Goal: Task Accomplishment & Management: Complete application form

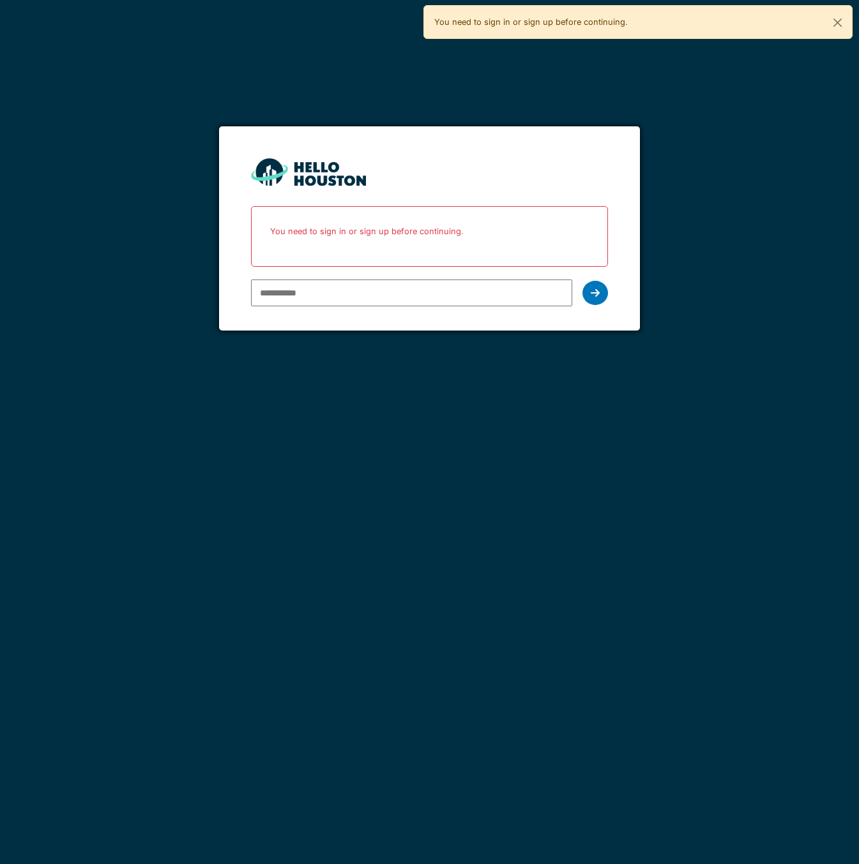
type input "**********"
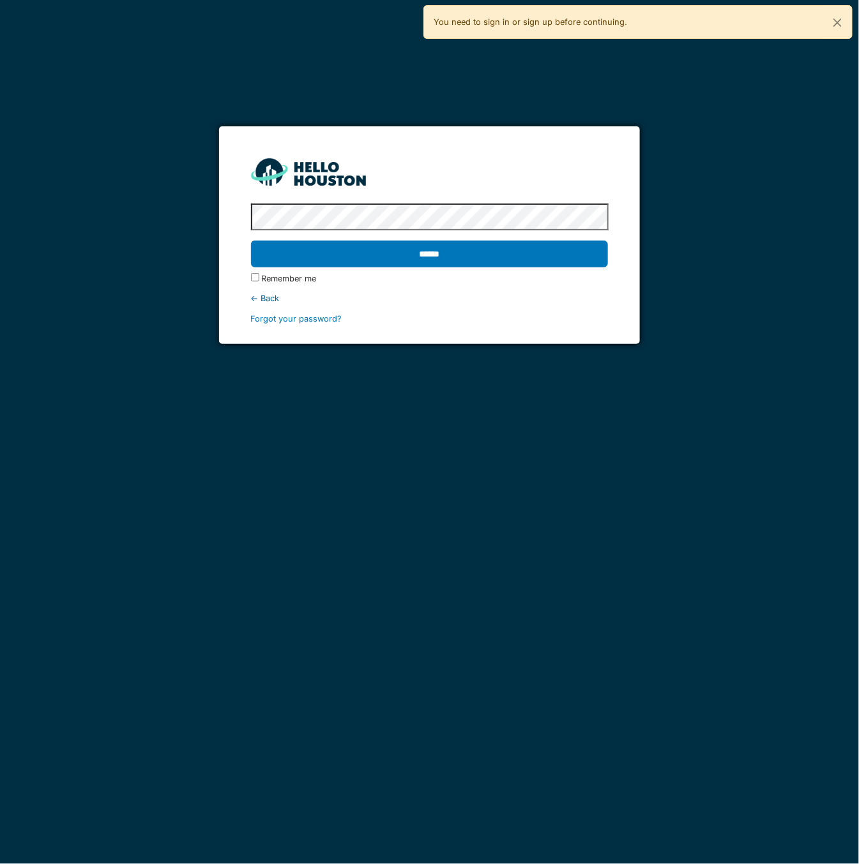
click at [251, 241] on input "******" at bounding box center [430, 254] width 358 height 27
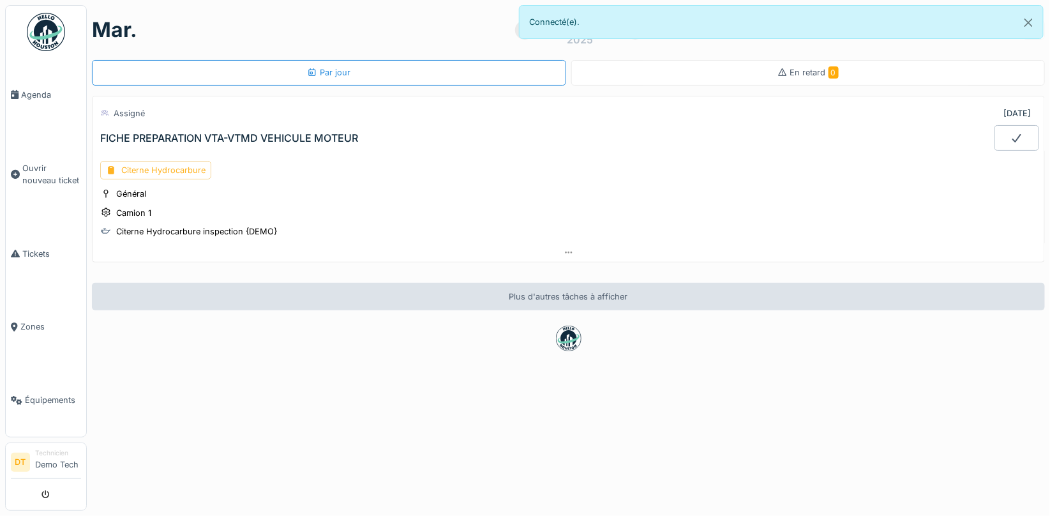
click at [155, 169] on div "Citerne Hydrocarbure" at bounding box center [155, 170] width 111 height 19
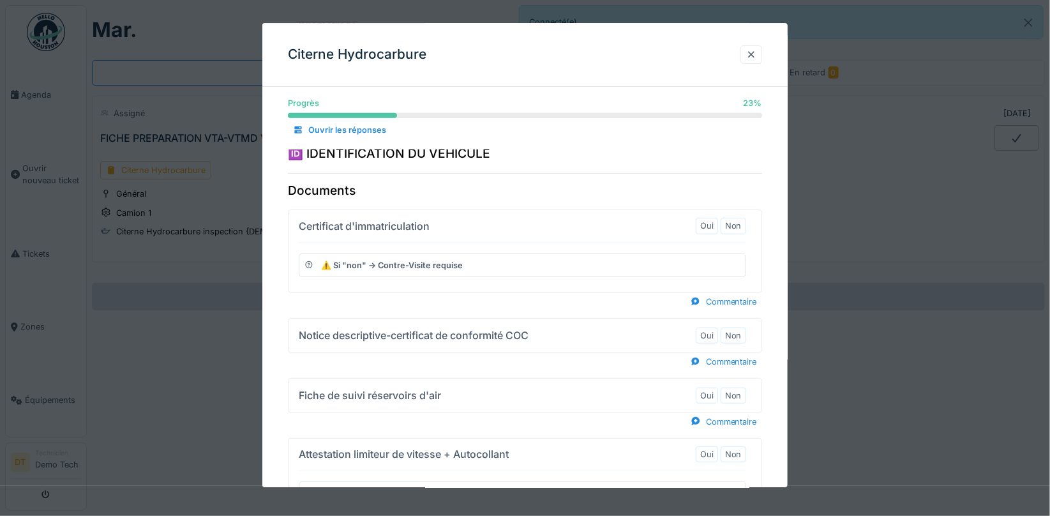
scroll to position [182, 0]
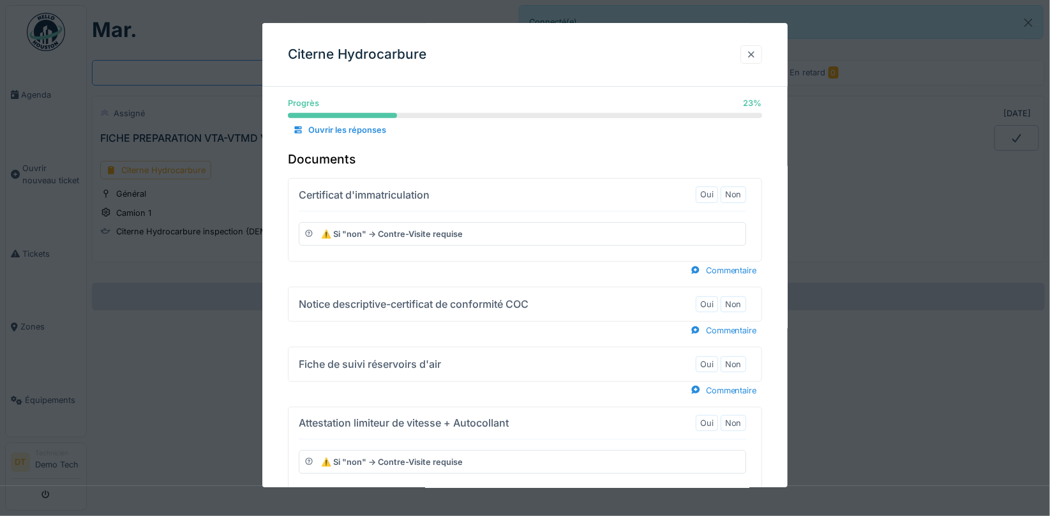
click at [757, 55] on div at bounding box center [751, 55] width 10 height 12
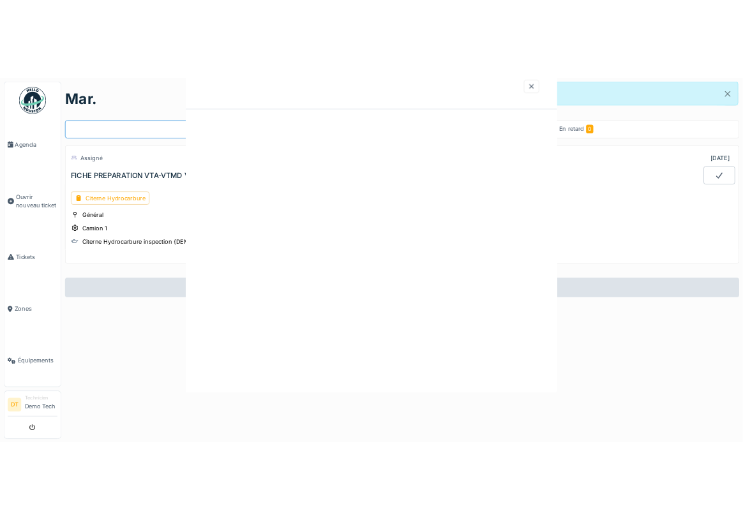
scroll to position [0, 0]
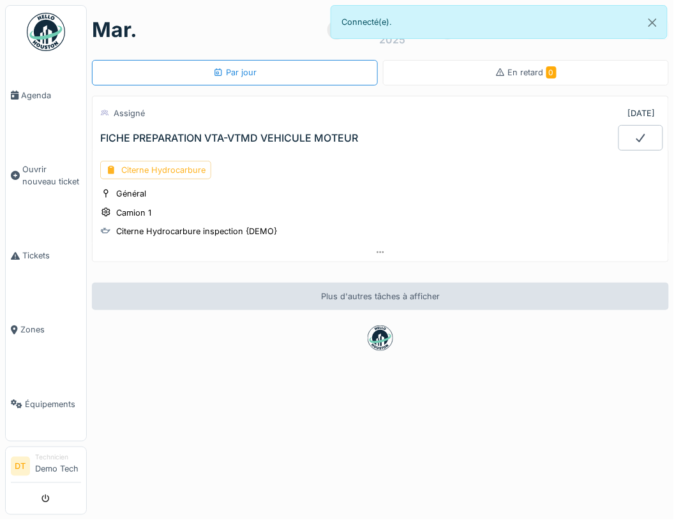
click at [169, 170] on div "Citerne Hydrocarbure" at bounding box center [155, 170] width 111 height 19
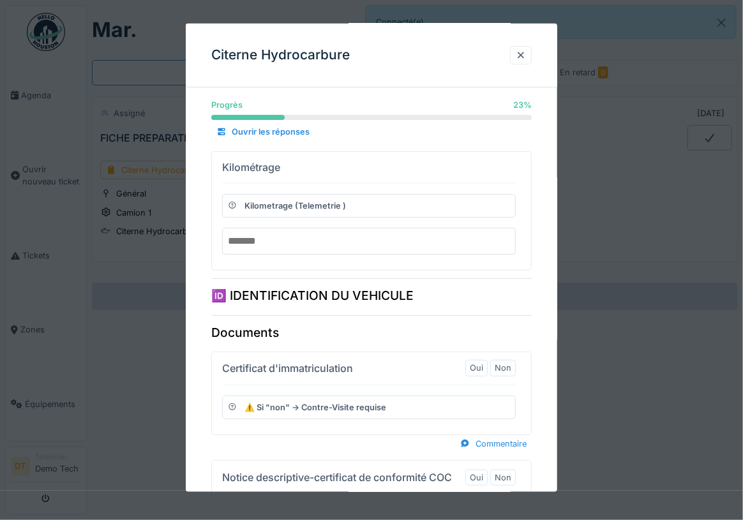
scroll to position [13, 0]
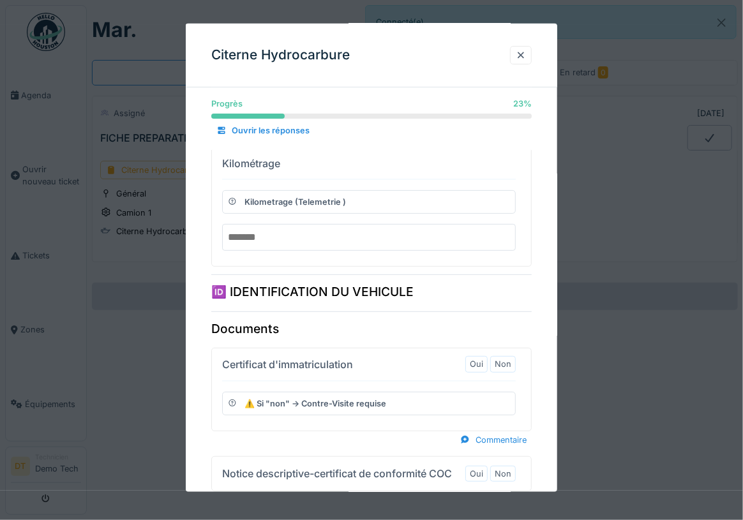
click at [264, 240] on input "number" at bounding box center [369, 236] width 294 height 27
type input "******"
click at [505, 288] on div "🆔 IDENTIFICATION DU VEHICULE" at bounding box center [371, 287] width 321 height 27
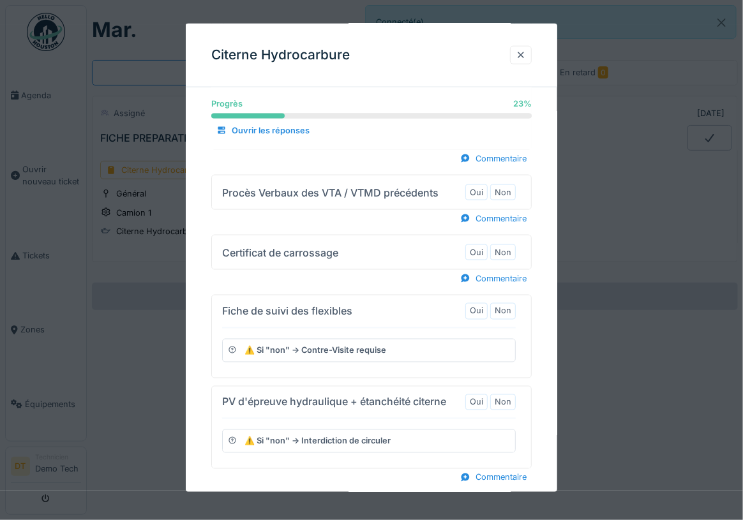
scroll to position [600, 0]
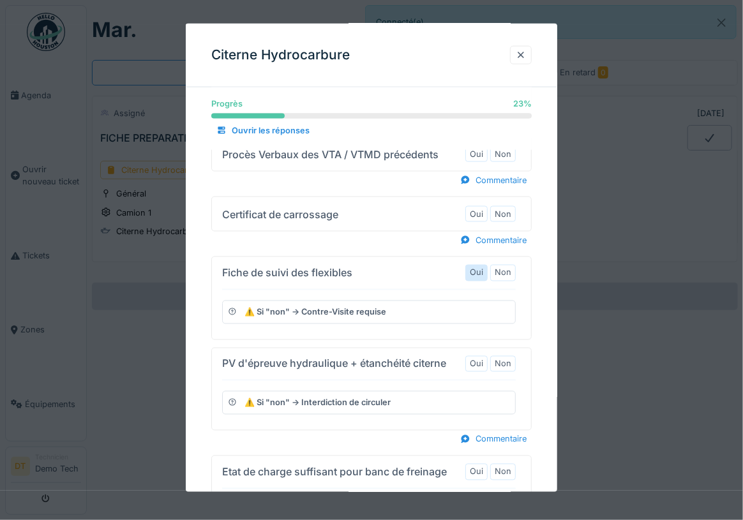
click at [478, 267] on label "Oui" at bounding box center [476, 273] width 13 height 12
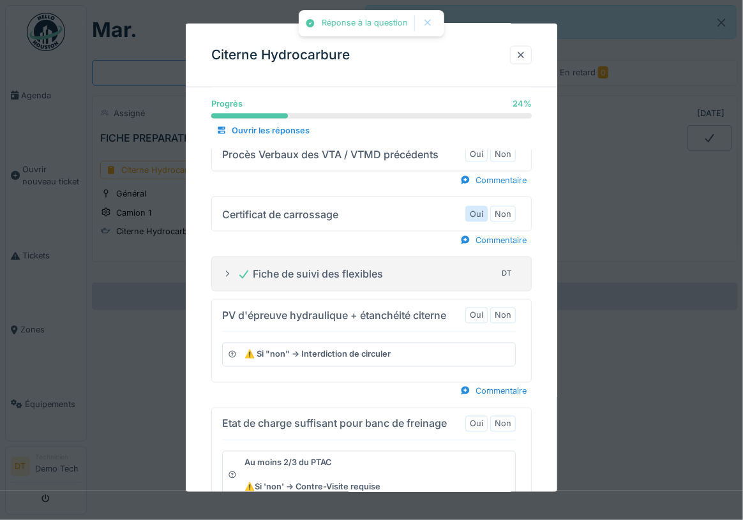
click at [483, 208] on label "Oui" at bounding box center [476, 214] width 13 height 12
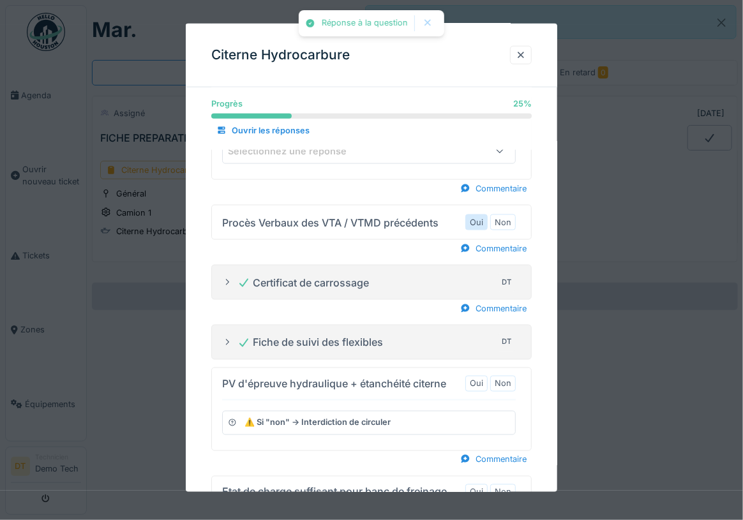
click at [483, 216] on label "Oui" at bounding box center [476, 222] width 13 height 12
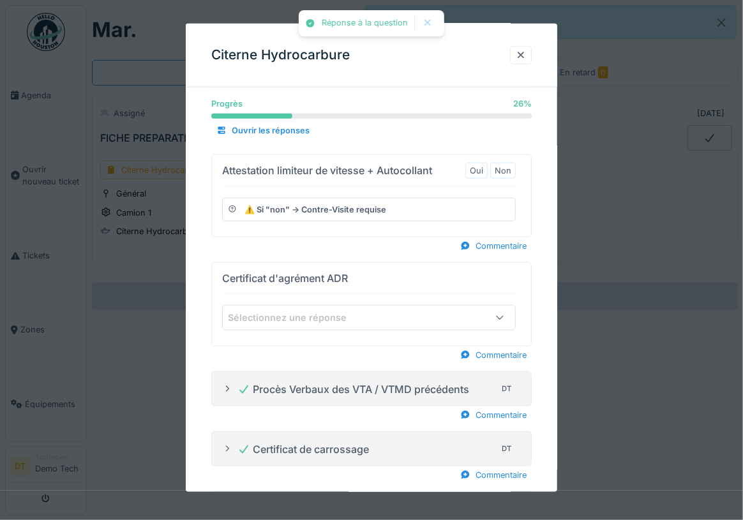
scroll to position [365, 0]
click at [510, 167] on label "Non" at bounding box center [503, 171] width 17 height 12
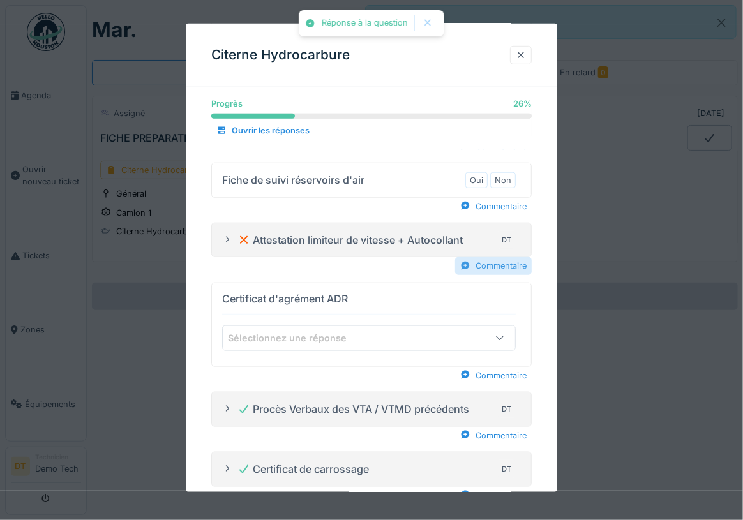
scroll to position [294, 0]
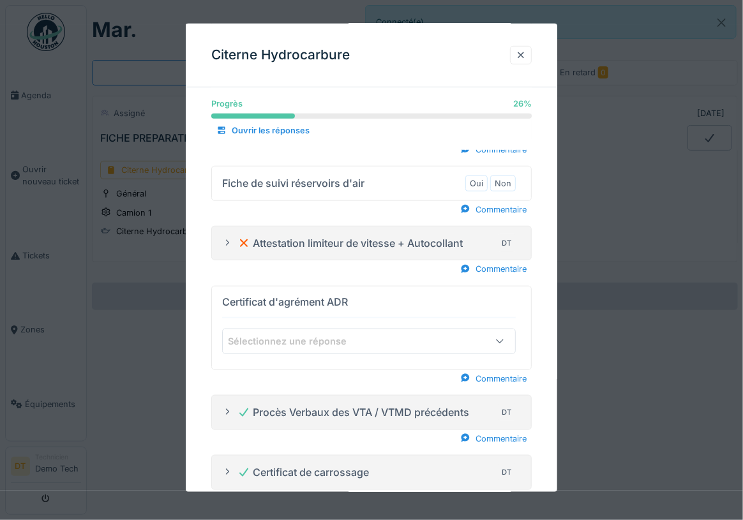
click at [226, 239] on icon at bounding box center [227, 243] width 10 height 8
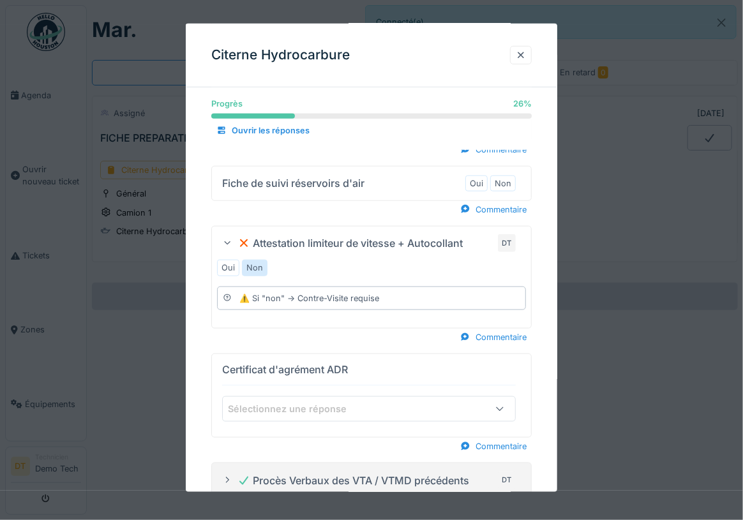
click at [227, 241] on icon at bounding box center [227, 243] width 8 height 10
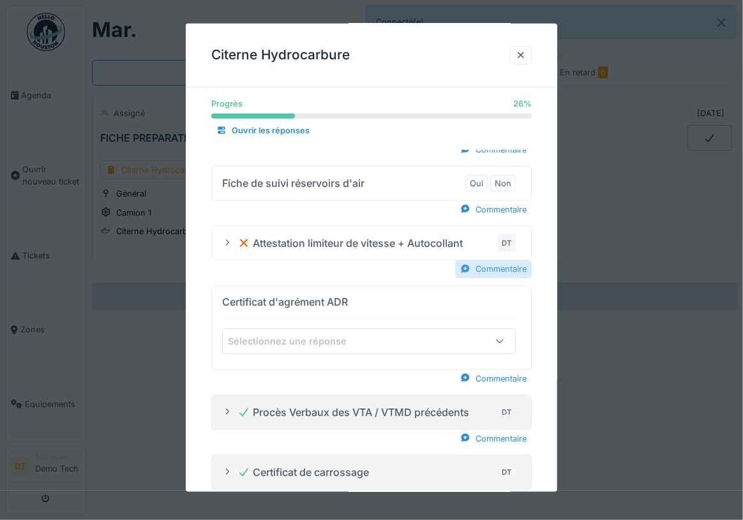
click at [502, 265] on div "Commentaire" at bounding box center [493, 268] width 77 height 17
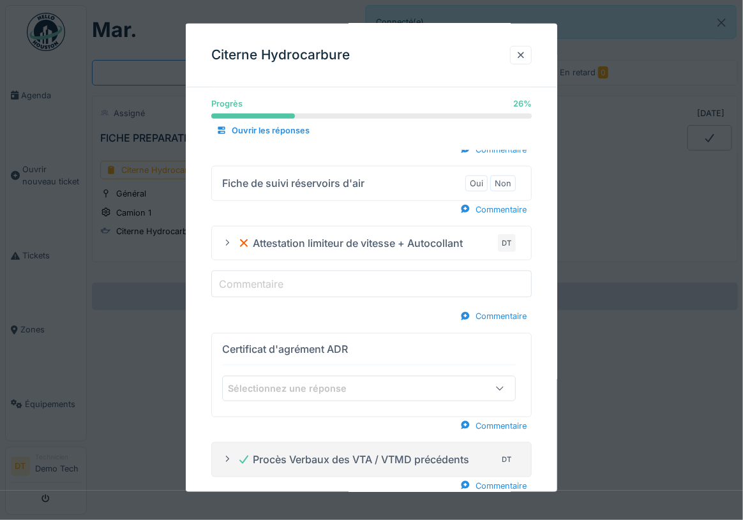
click at [269, 283] on label "Commentaire" at bounding box center [251, 283] width 70 height 15
click at [269, 283] on input "Commentaire" at bounding box center [371, 284] width 321 height 27
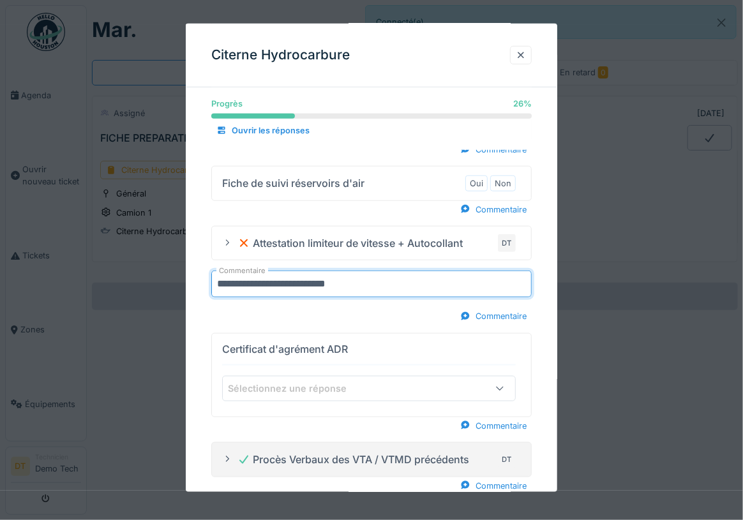
type input "**********"
click at [322, 300] on div "**********" at bounding box center [371, 275] width 321 height 100
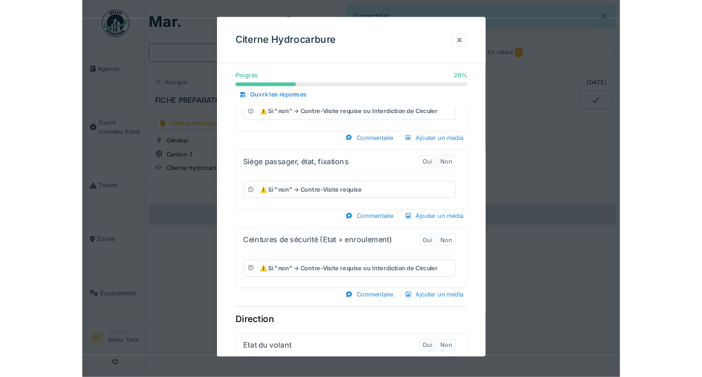
scroll to position [2117, 0]
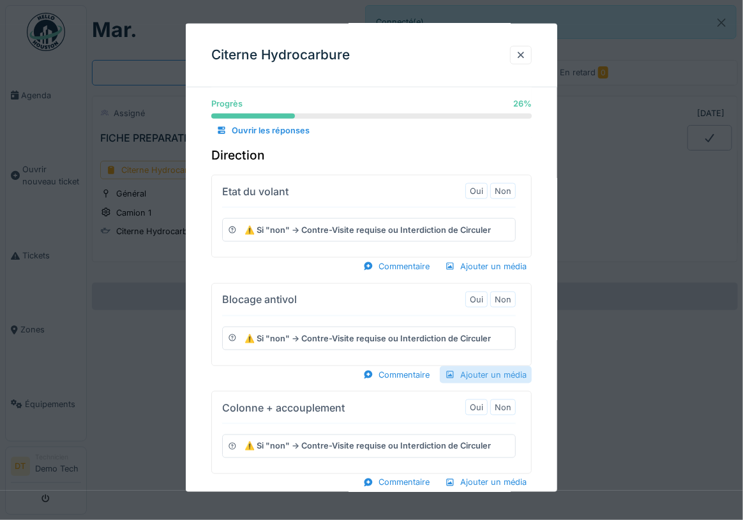
click at [495, 366] on div "Ajouter un média" at bounding box center [486, 374] width 92 height 17
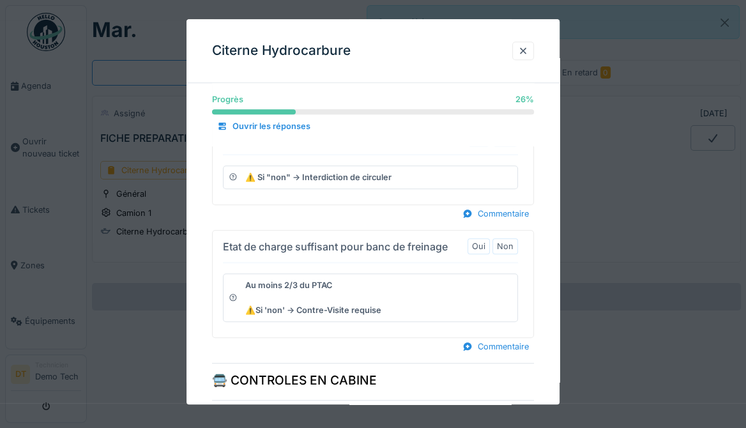
scroll to position [778, 0]
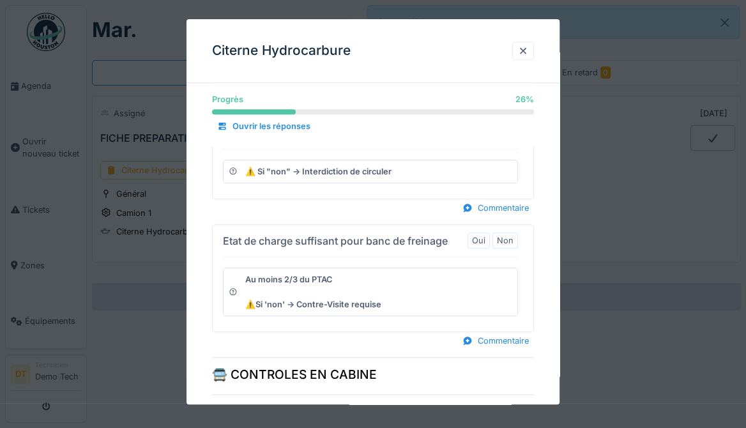
click at [232, 288] on icon at bounding box center [233, 291] width 9 height 7
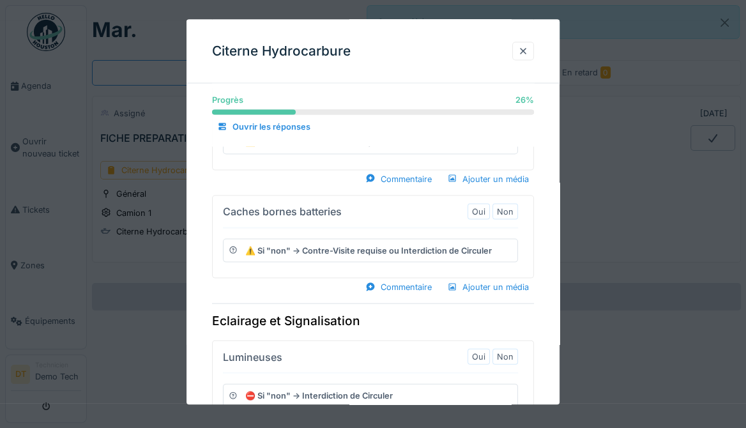
scroll to position [5251, 0]
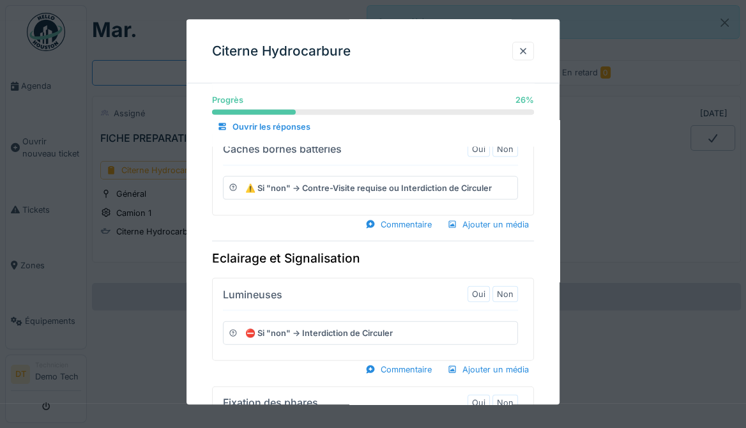
click at [130, 256] on div at bounding box center [373, 214] width 746 height 428
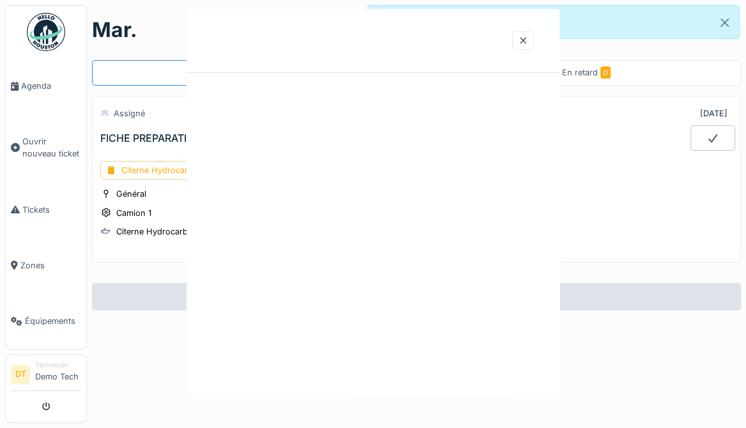
scroll to position [0, 0]
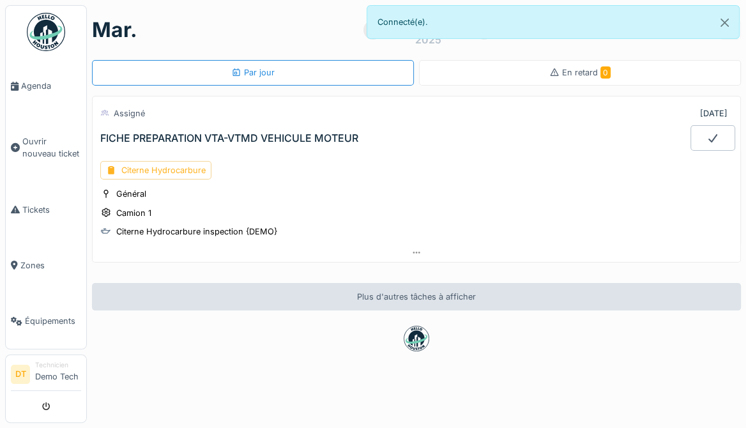
click at [184, 172] on div "Citerne Hydrocarbure" at bounding box center [155, 170] width 111 height 19
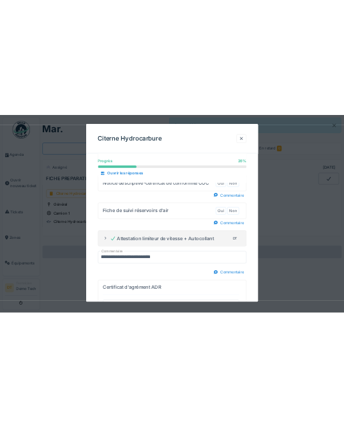
scroll to position [295, 0]
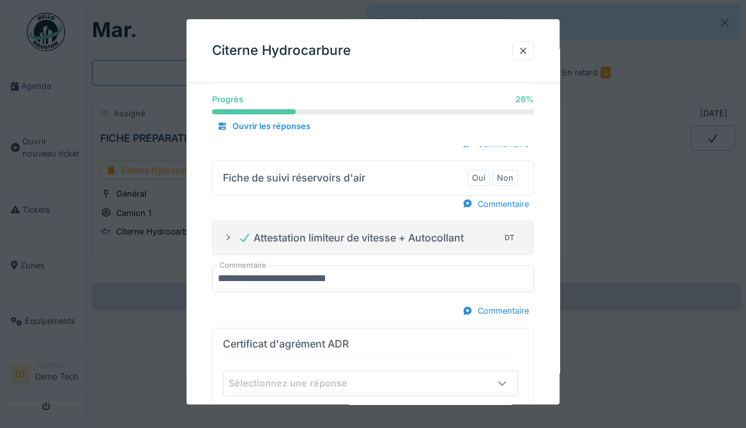
click at [225, 233] on icon at bounding box center [228, 237] width 10 height 8
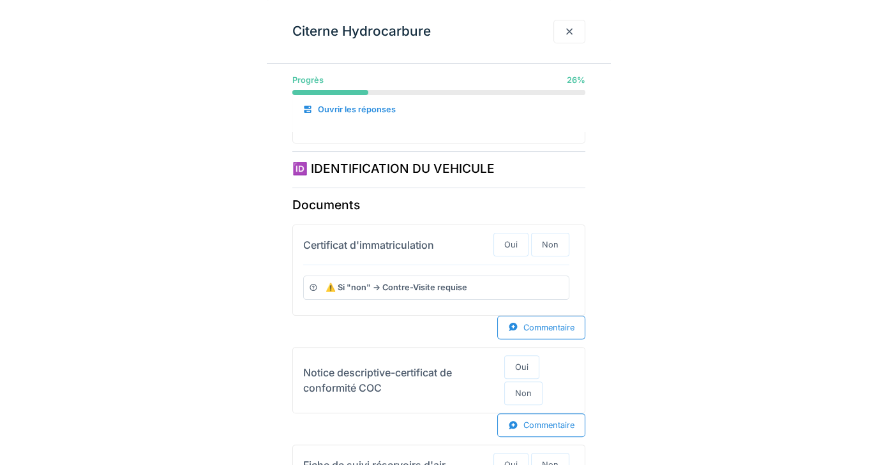
scroll to position [0, 0]
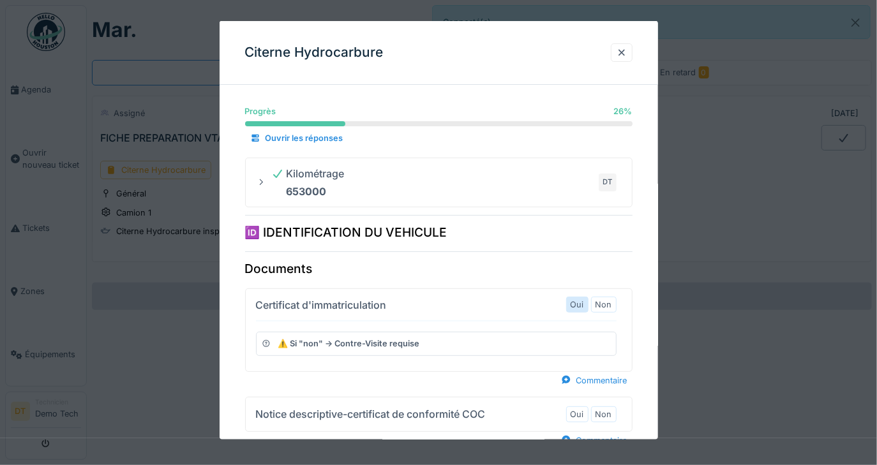
click at [584, 300] on label "Oui" at bounding box center [577, 305] width 13 height 12
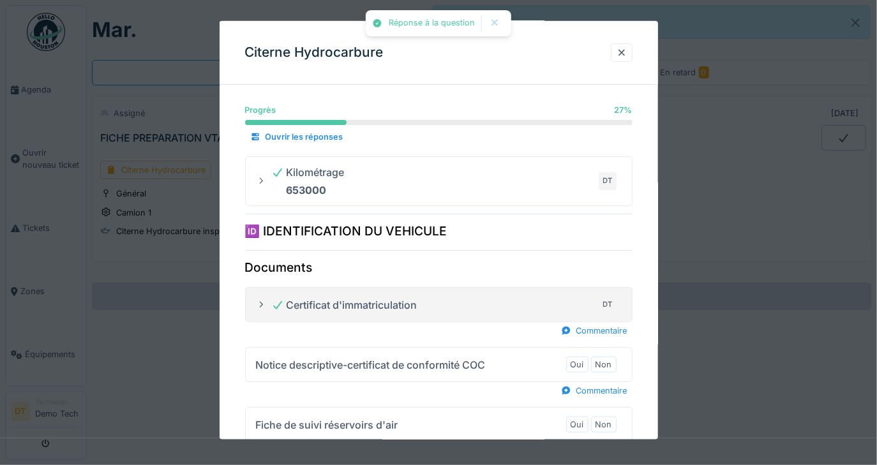
scroll to position [3, 0]
click at [610, 365] on div "Non" at bounding box center [604, 364] width 26 height 16
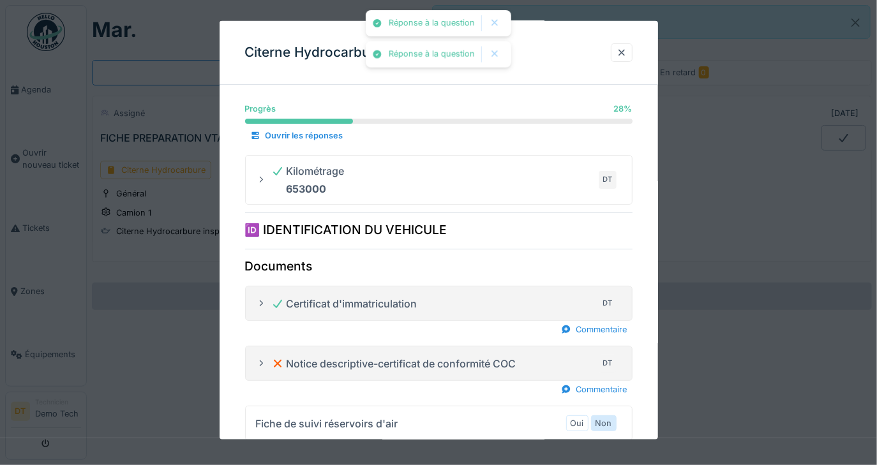
click at [612, 419] on label "Non" at bounding box center [604, 424] width 17 height 12
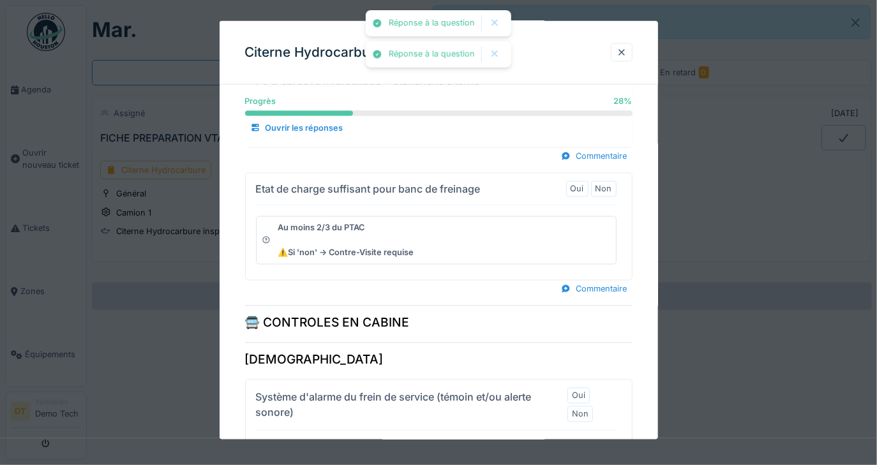
scroll to position [853, 0]
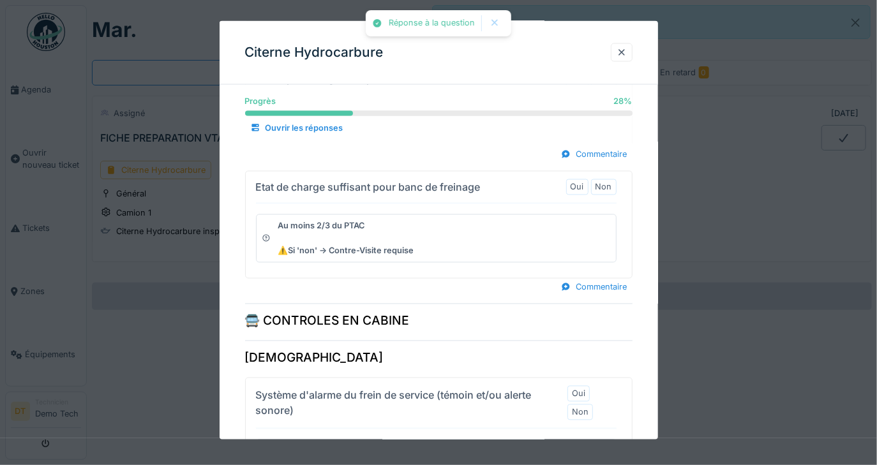
drag, startPoint x: 584, startPoint y: 376, endPoint x: 596, endPoint y: 251, distance: 125.7
click at [584, 388] on label "Oui" at bounding box center [578, 394] width 13 height 12
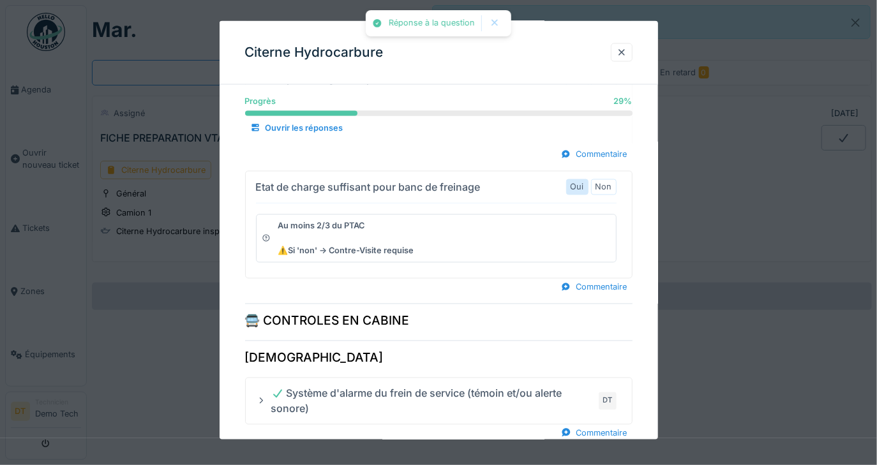
click at [584, 181] on label "Oui" at bounding box center [577, 187] width 13 height 12
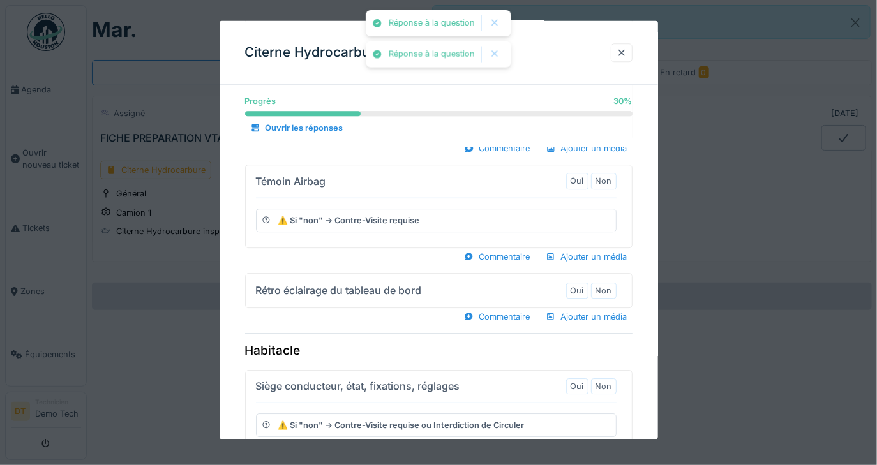
scroll to position [1546, 0]
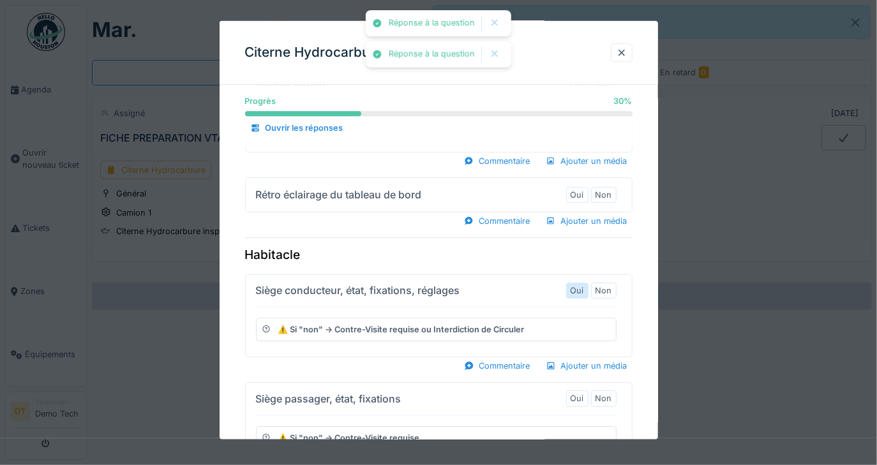
click at [584, 285] on label "Oui" at bounding box center [577, 291] width 13 height 12
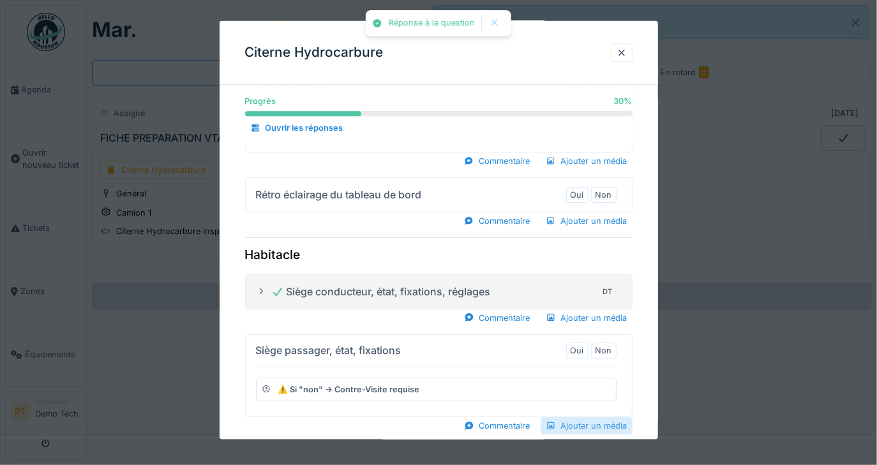
drag, startPoint x: 583, startPoint y: 432, endPoint x: 588, endPoint y: 391, distance: 41.2
click at [585, 451] on div "Oui" at bounding box center [577, 459] width 22 height 16
click at [587, 309] on div "Ajouter un média" at bounding box center [587, 317] width 92 height 17
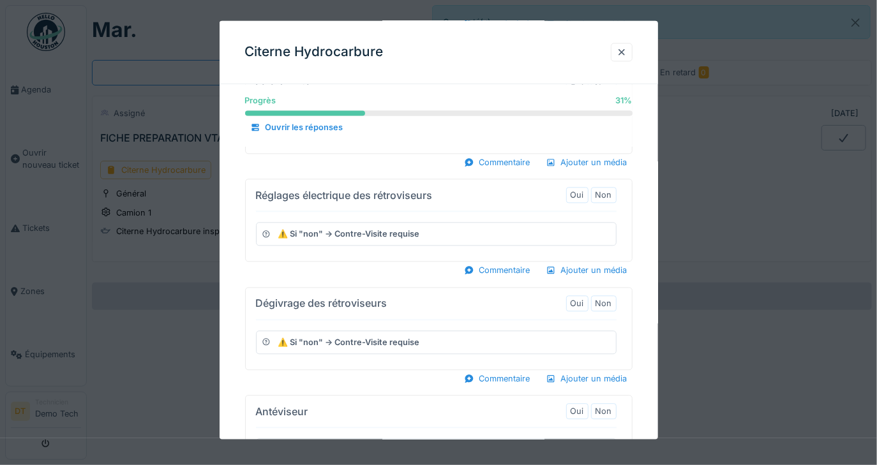
scroll to position [3107, 0]
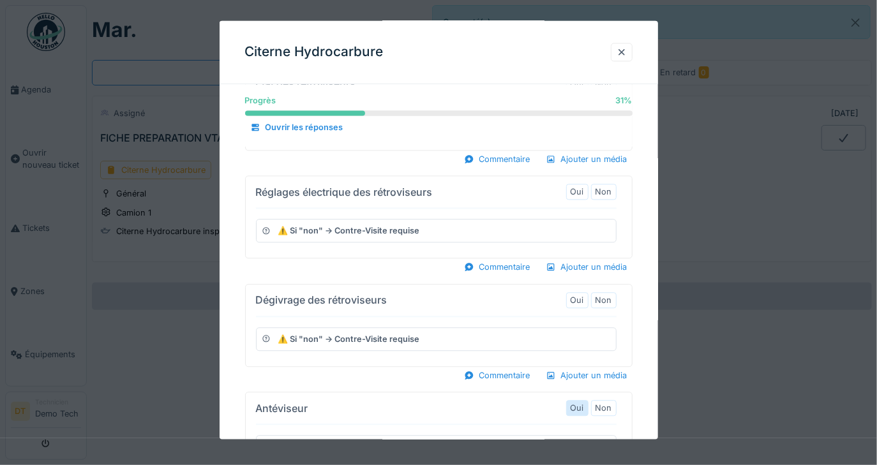
click at [581, 403] on label "Oui" at bounding box center [577, 409] width 13 height 12
click at [580, 294] on label "Oui" at bounding box center [577, 300] width 13 height 12
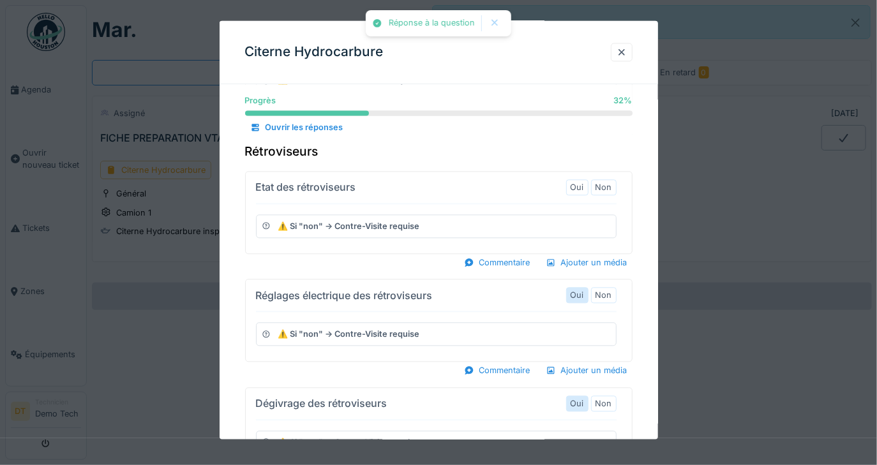
drag, startPoint x: 577, startPoint y: 239, endPoint x: 585, endPoint y: 246, distance: 11.0
click at [577, 288] on div "Oui" at bounding box center [577, 296] width 22 height 16
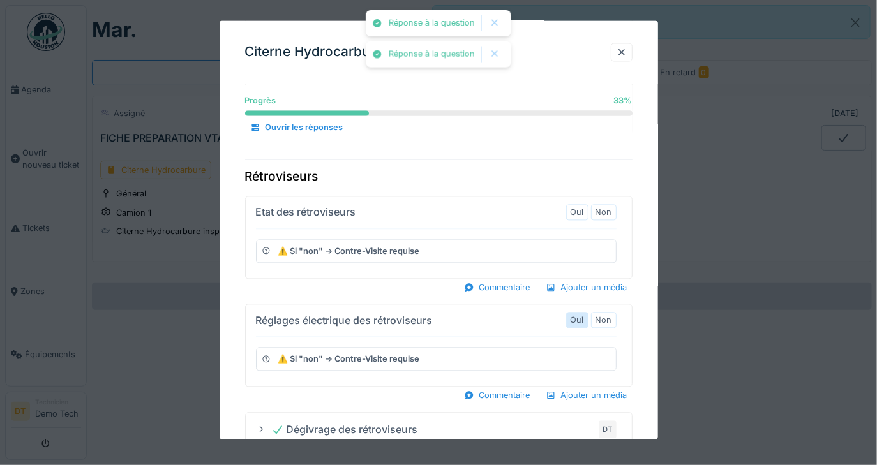
scroll to position [2977, 0]
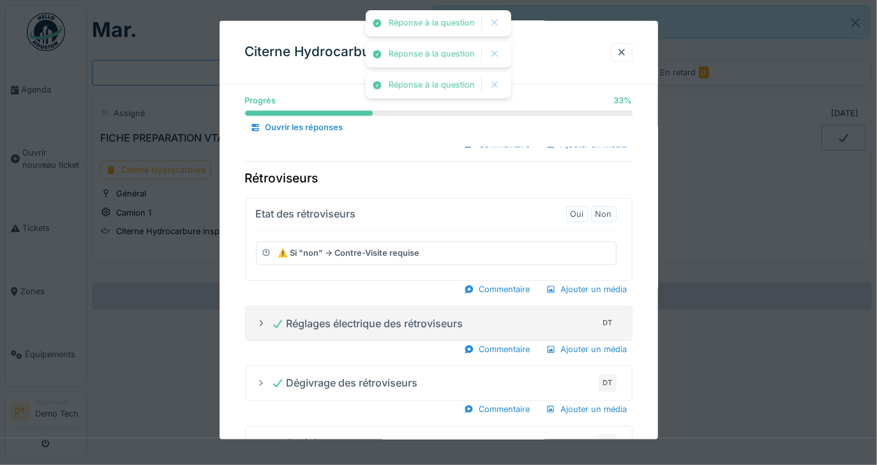
click at [614, 204] on div "Etat des rétroviseurs Oui Non ⚠️ Si "non" -> Contre-Visite requise" at bounding box center [436, 240] width 361 height 72
click at [613, 204] on div "Oui Non" at bounding box center [591, 214] width 50 height 21
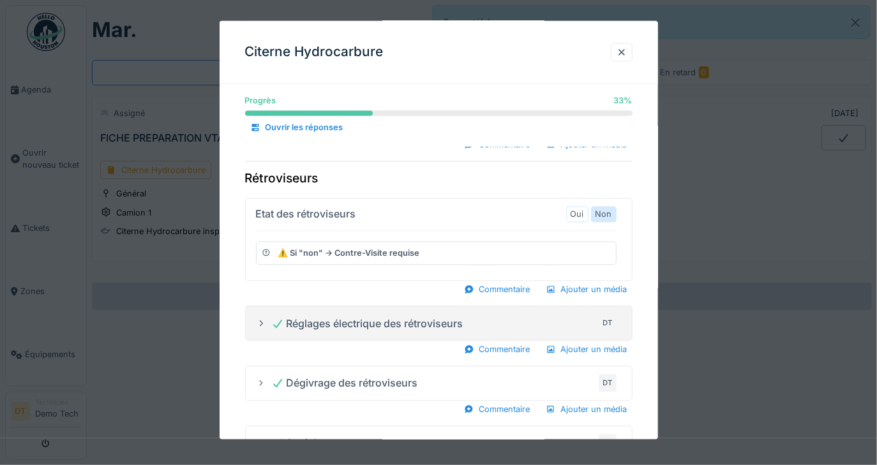
click at [609, 206] on div "Non" at bounding box center [604, 214] width 26 height 16
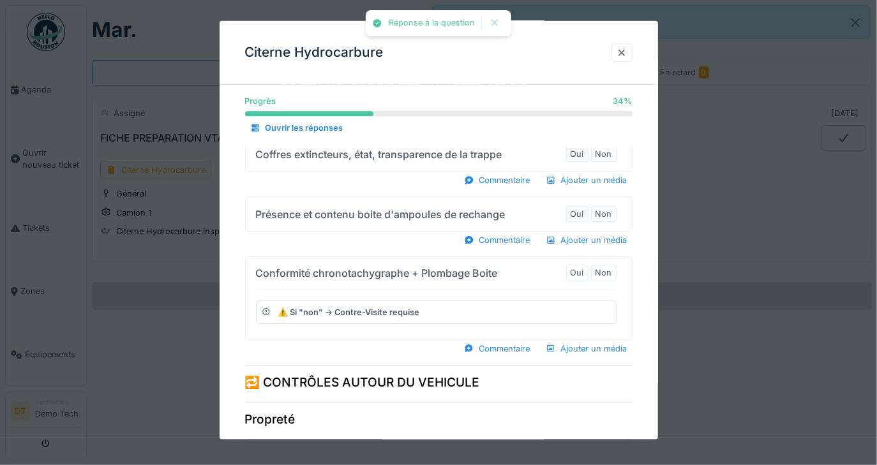
scroll to position [3643, 0]
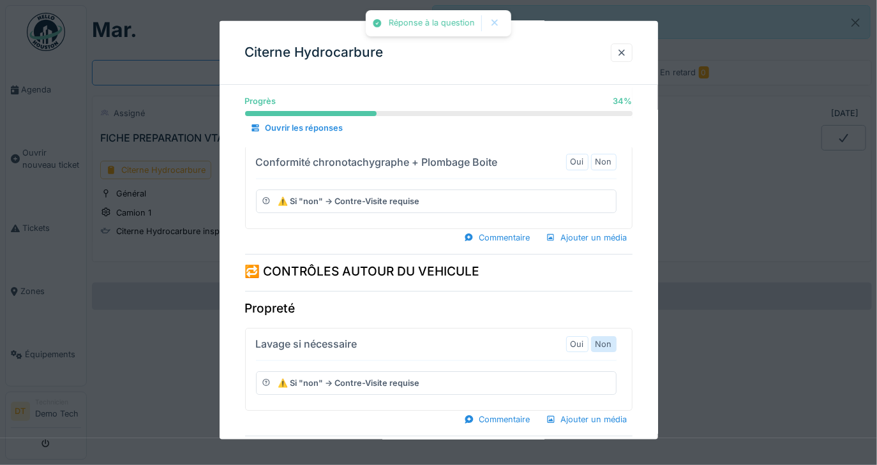
click at [612, 338] on label "Non" at bounding box center [604, 344] width 17 height 12
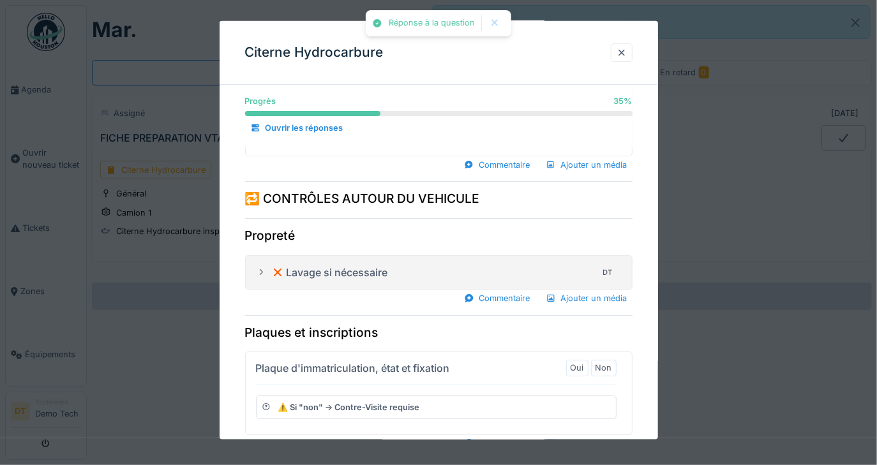
scroll to position [4057, 0]
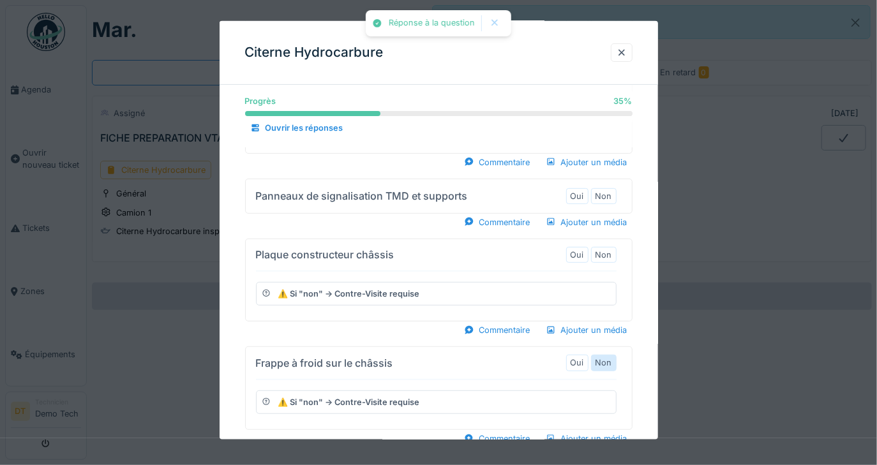
click at [612, 357] on label "Non" at bounding box center [604, 363] width 17 height 12
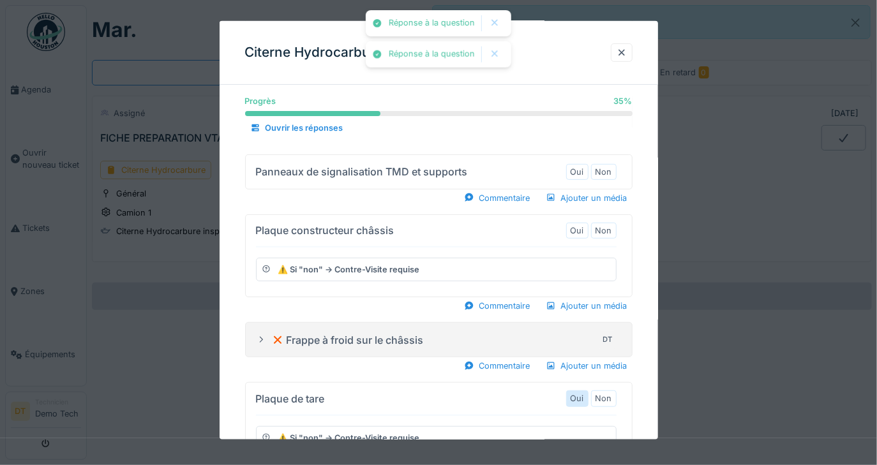
click at [584, 393] on label "Oui" at bounding box center [577, 399] width 13 height 12
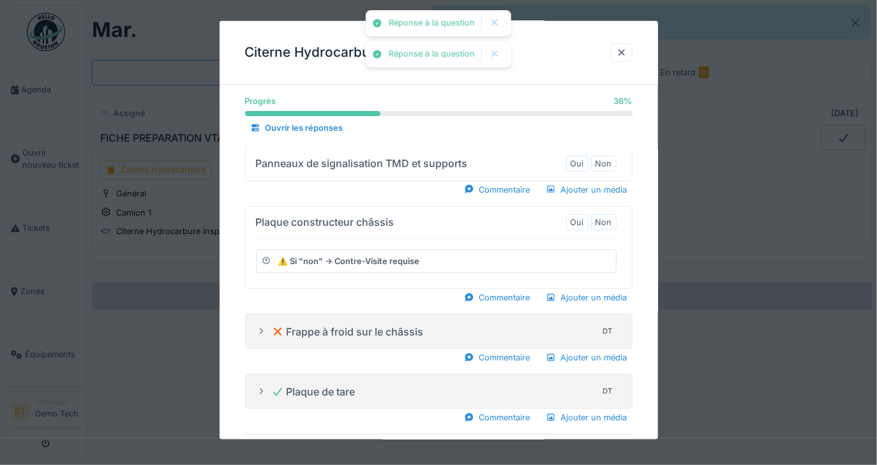
scroll to position [4629, 0]
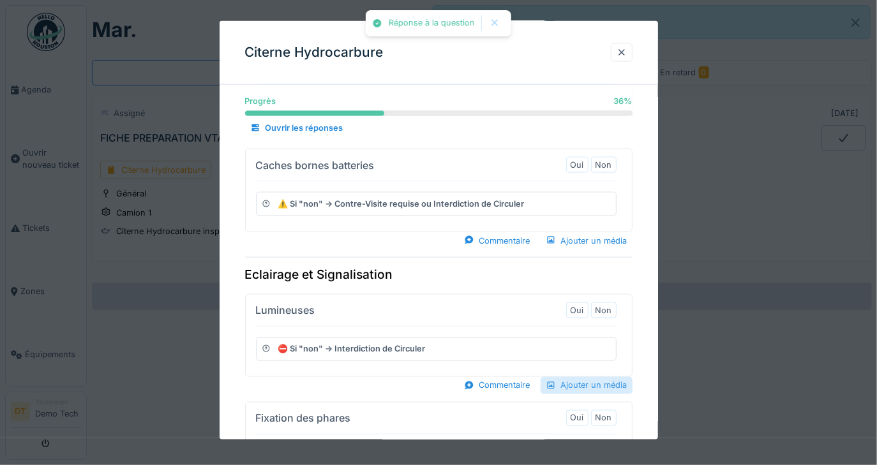
drag, startPoint x: 582, startPoint y: 341, endPoint x: 591, endPoint y: 313, distance: 28.9
click at [583, 412] on label "Oui" at bounding box center [577, 418] width 13 height 12
click at [584, 304] on label "Oui" at bounding box center [577, 310] width 13 height 12
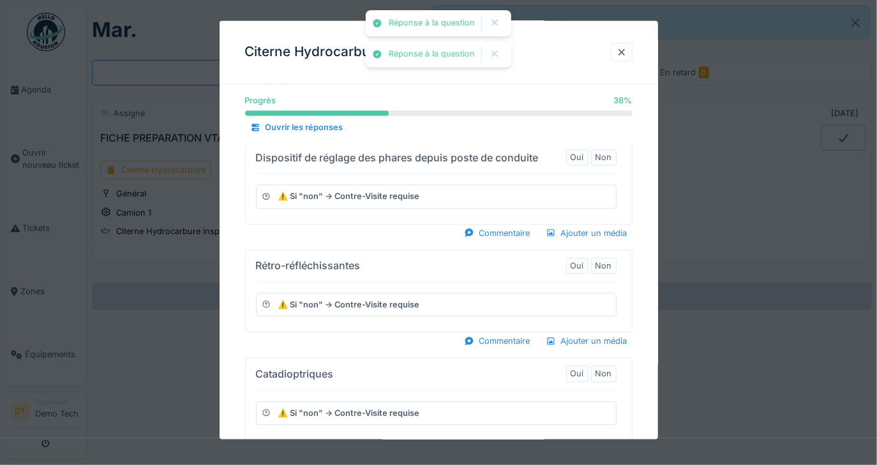
scroll to position [5019, 0]
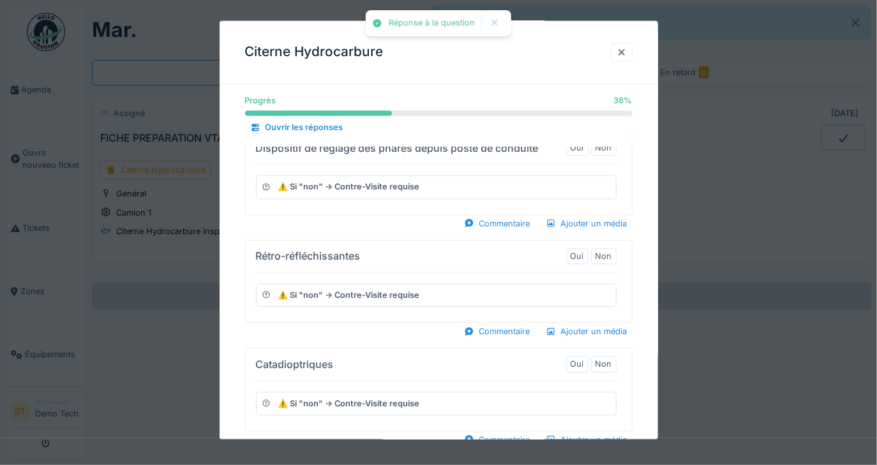
click at [584, 467] on label "Oui" at bounding box center [577, 473] width 13 height 12
click at [584, 359] on label "Oui" at bounding box center [577, 365] width 13 height 12
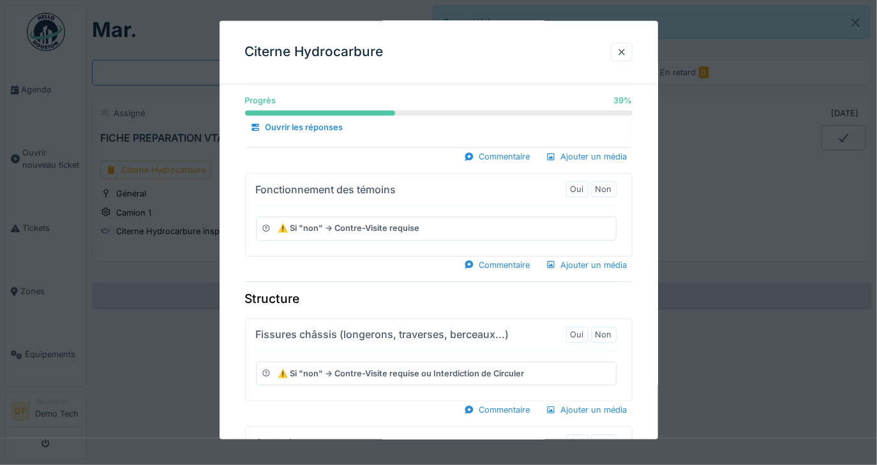
scroll to position [5407, 0]
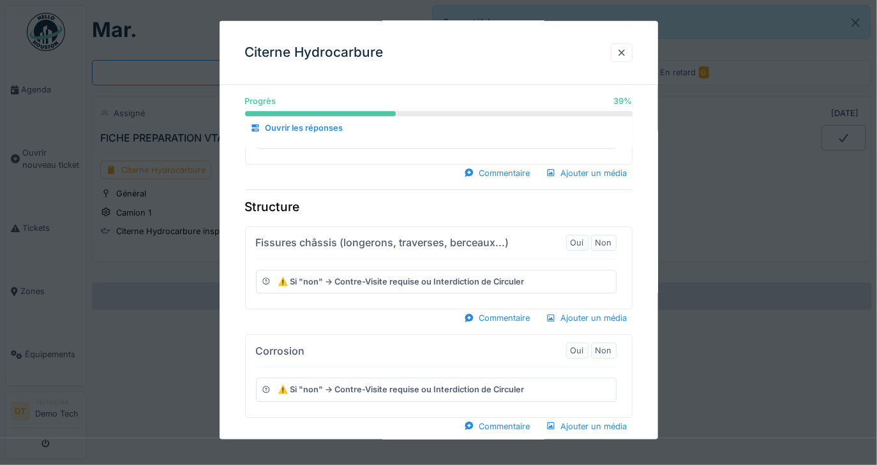
drag, startPoint x: 583, startPoint y: 264, endPoint x: 587, endPoint y: 212, distance: 51.9
click at [584, 345] on label "Oui" at bounding box center [577, 351] width 13 height 12
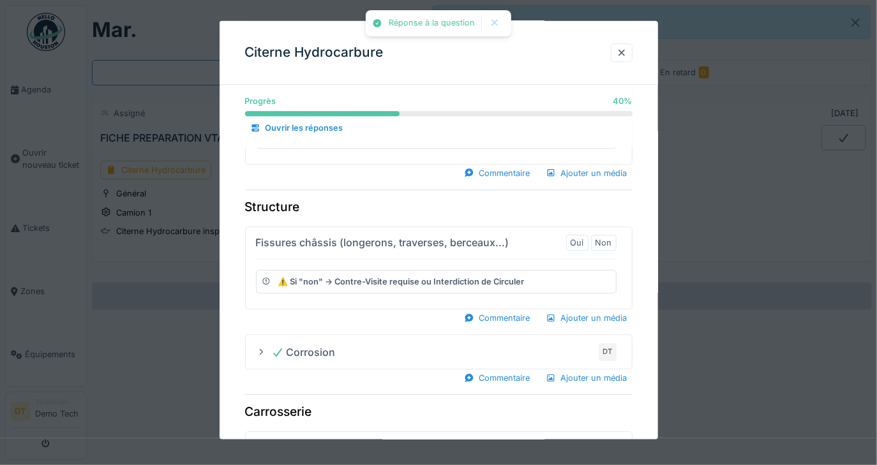
drag, startPoint x: 582, startPoint y: 151, endPoint x: 603, endPoint y: 189, distance: 43.5
click at [584, 236] on label "Oui" at bounding box center [577, 242] width 13 height 12
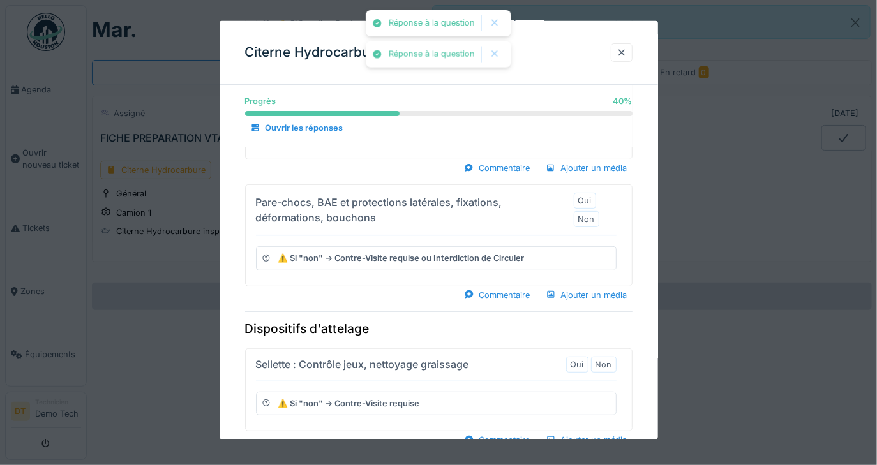
scroll to position [6021, 0]
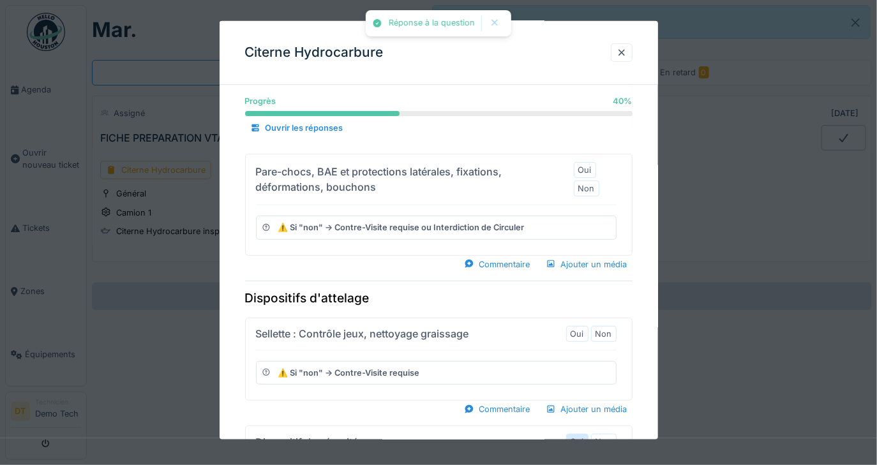
click at [584, 436] on label "Oui" at bounding box center [577, 442] width 13 height 12
click at [580, 328] on label "Oui" at bounding box center [577, 334] width 13 height 12
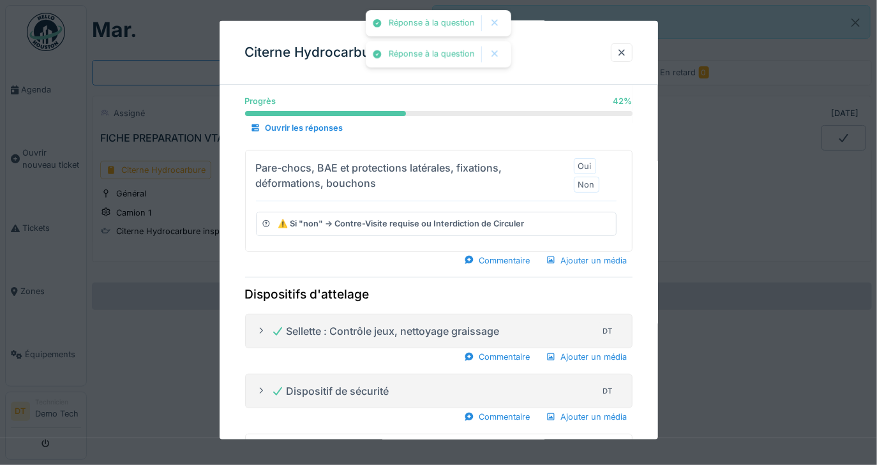
scroll to position [6226, 0]
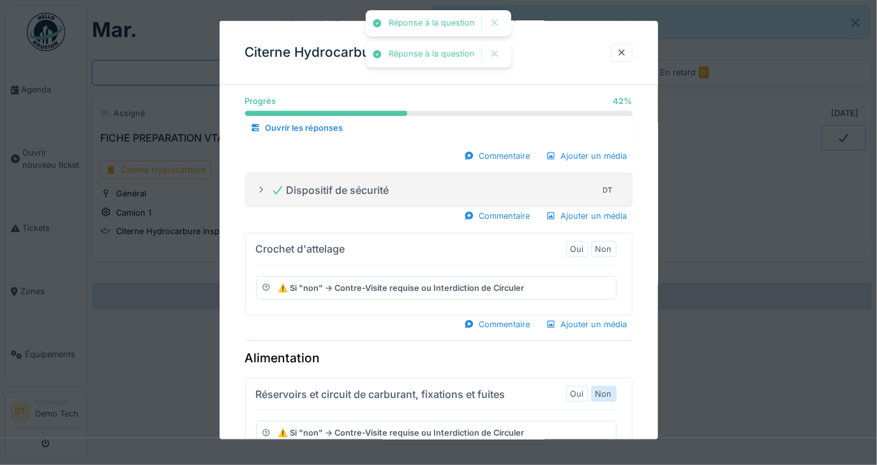
click at [612, 388] on label "Non" at bounding box center [604, 394] width 17 height 12
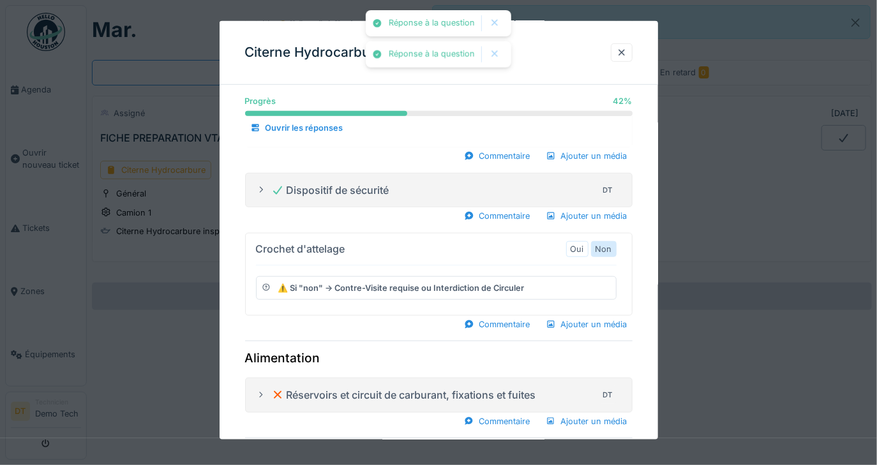
click at [610, 243] on label "Non" at bounding box center [604, 249] width 17 height 12
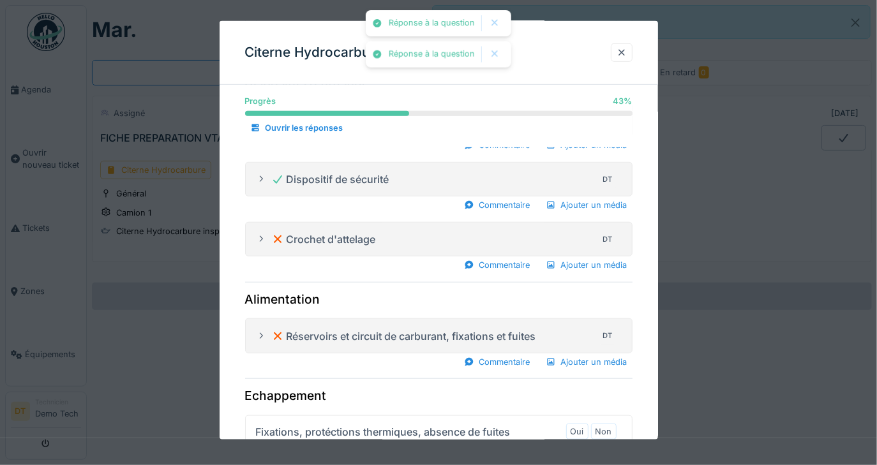
scroll to position [6510, 0]
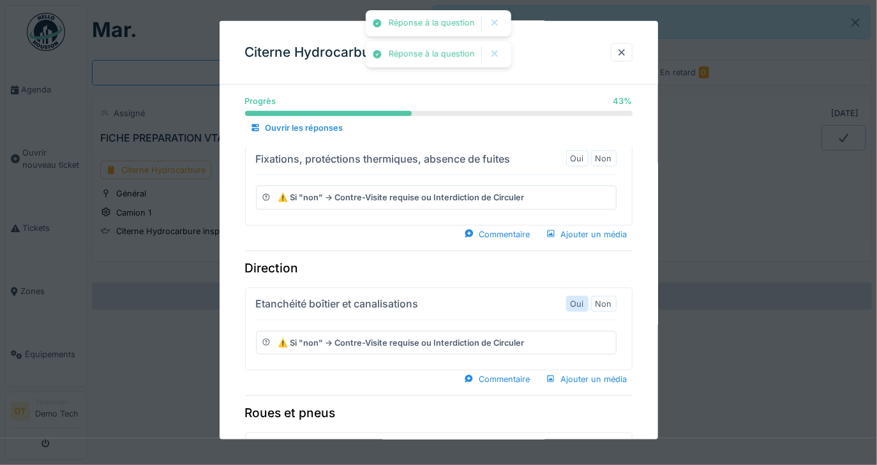
click at [584, 298] on label "Oui" at bounding box center [577, 304] width 13 height 12
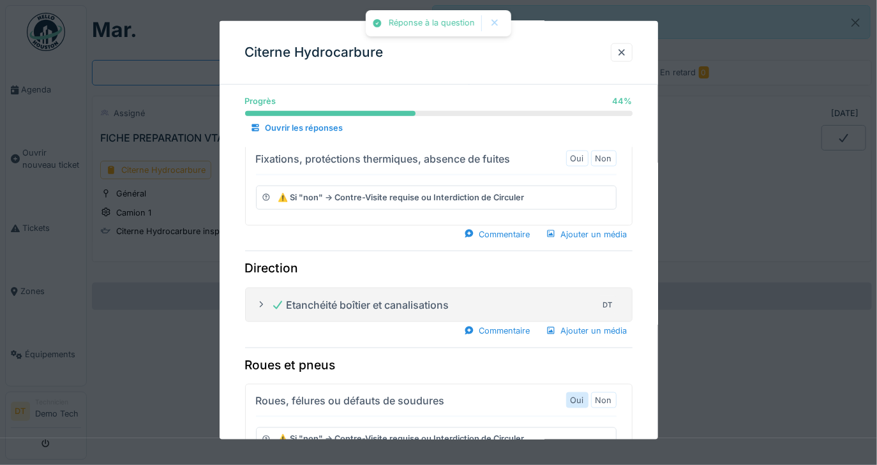
click at [584, 395] on label "Oui" at bounding box center [577, 401] width 13 height 12
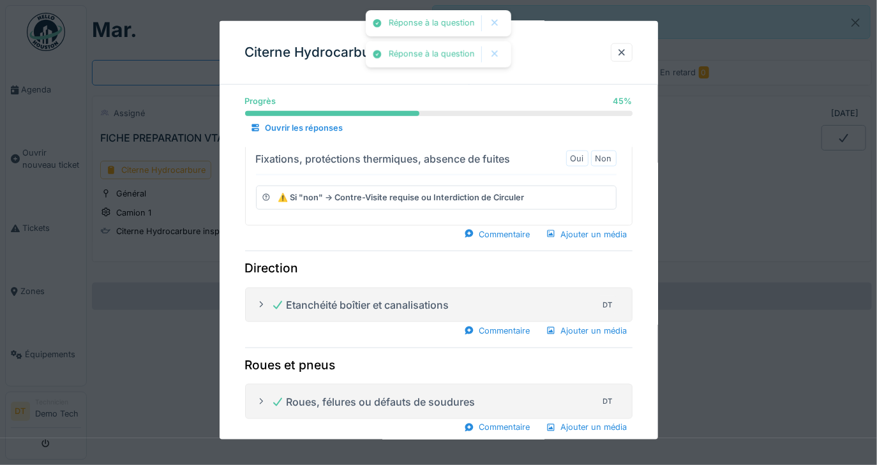
click at [608, 455] on label "Non" at bounding box center [604, 461] width 17 height 12
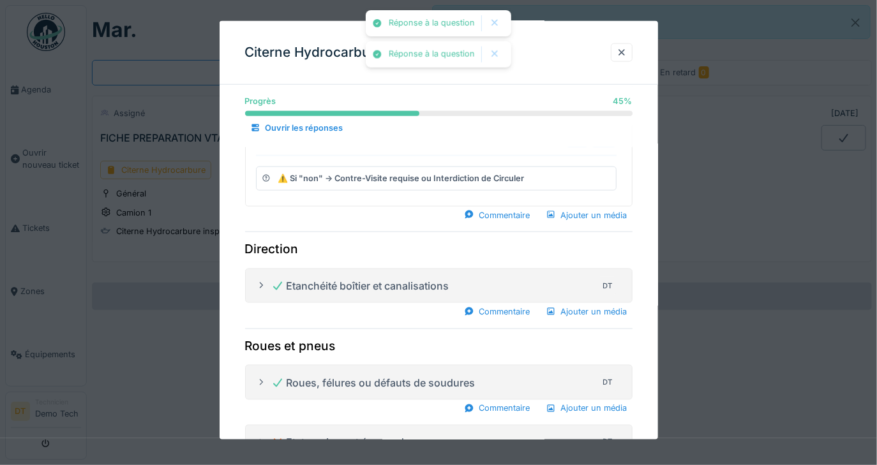
scroll to position [6616, 0]
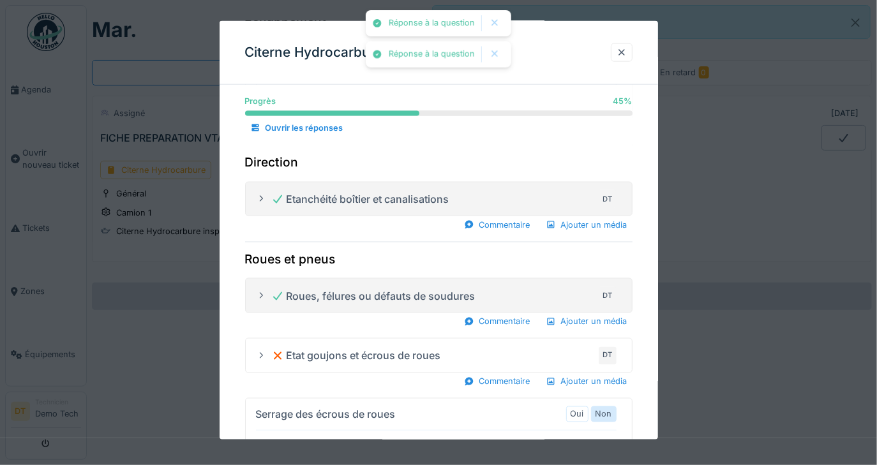
click at [614, 407] on div "Non" at bounding box center [604, 415] width 26 height 16
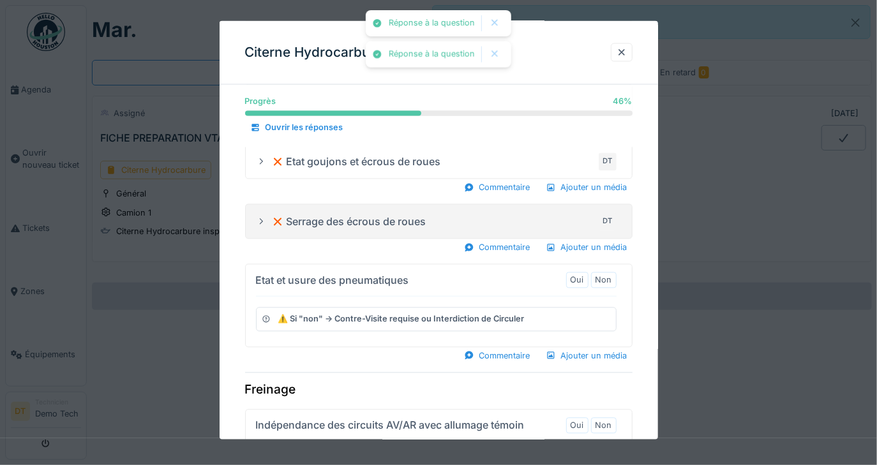
scroll to position [6844, 0]
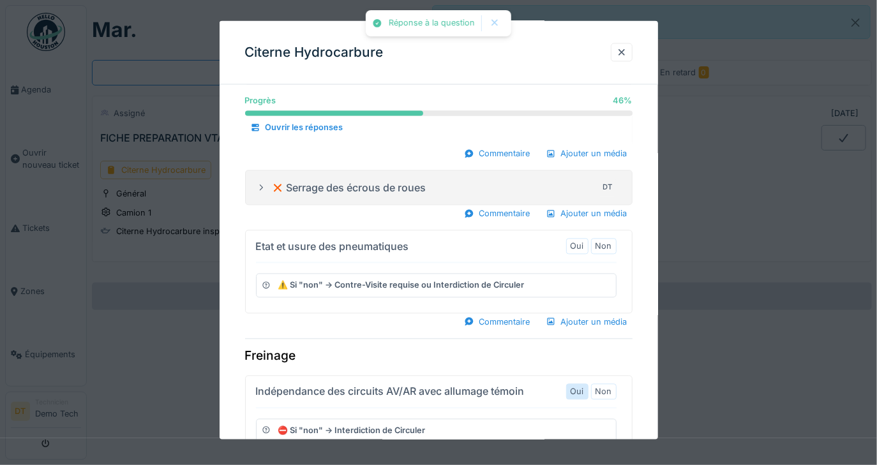
click at [584, 386] on label "Oui" at bounding box center [577, 392] width 13 height 12
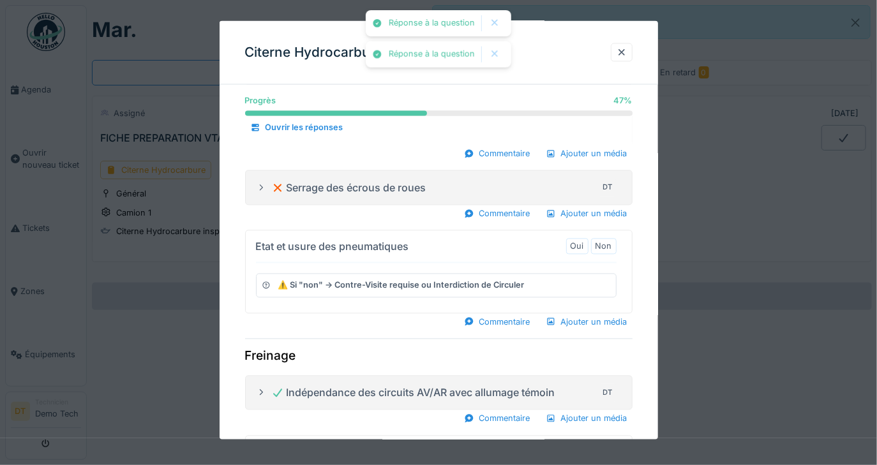
click at [584, 446] on label "Oui" at bounding box center [577, 452] width 13 height 12
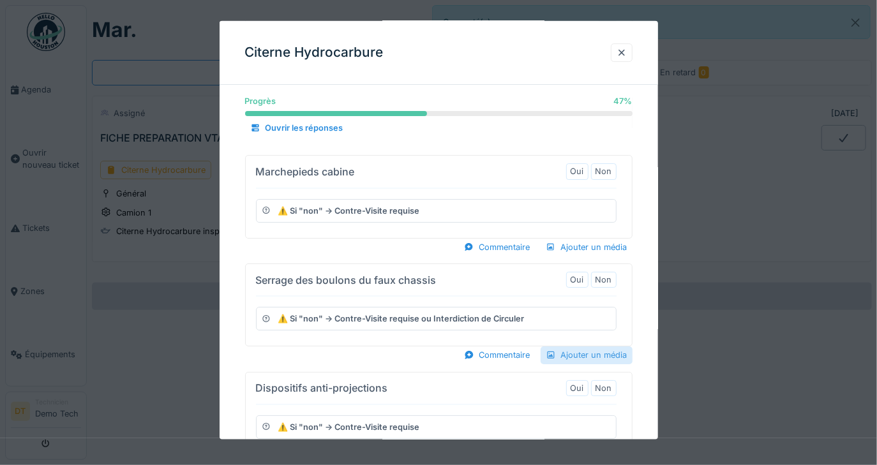
scroll to position [5694, 0]
click at [584, 275] on label "Oui" at bounding box center [577, 281] width 13 height 12
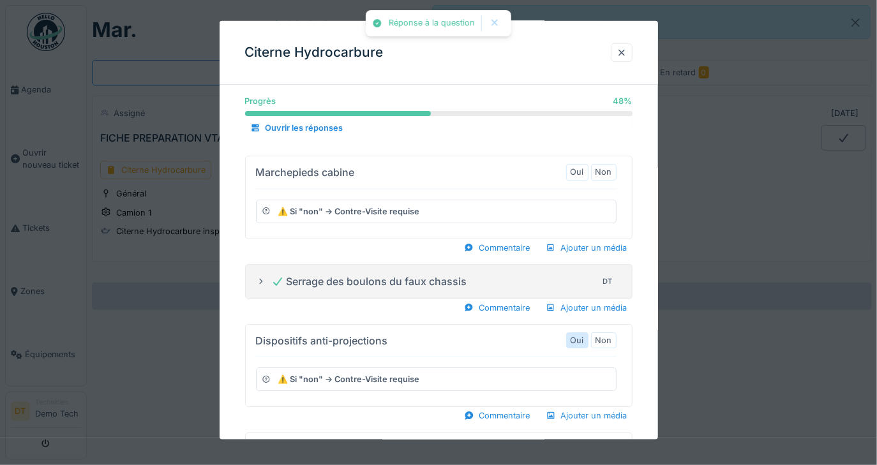
click at [584, 335] on label "Oui" at bounding box center [577, 341] width 13 height 12
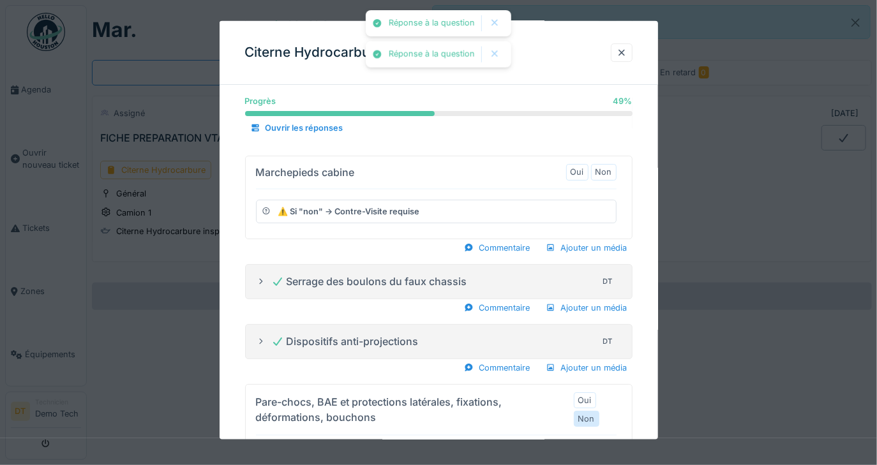
click at [595, 413] on label "Non" at bounding box center [586, 419] width 17 height 12
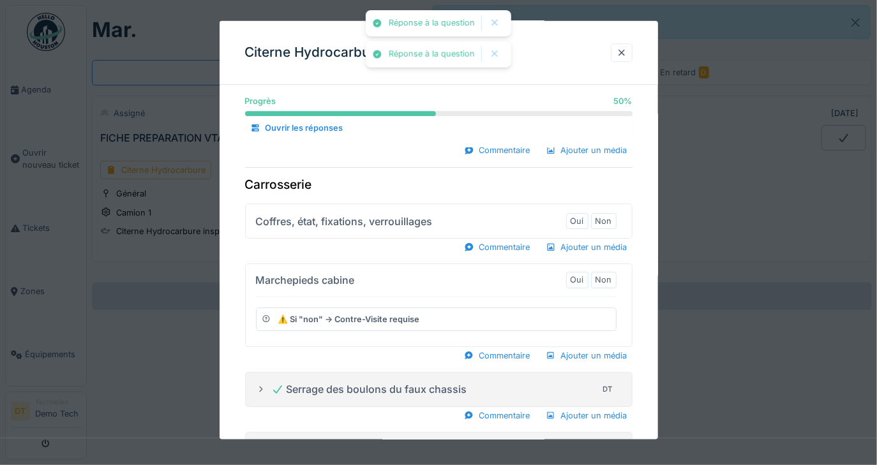
scroll to position [5233, 0]
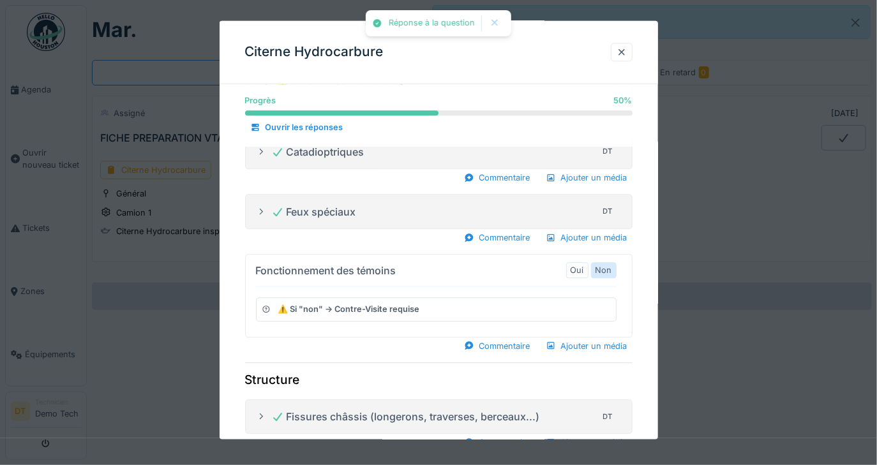
click at [612, 265] on label "Non" at bounding box center [604, 271] width 17 height 12
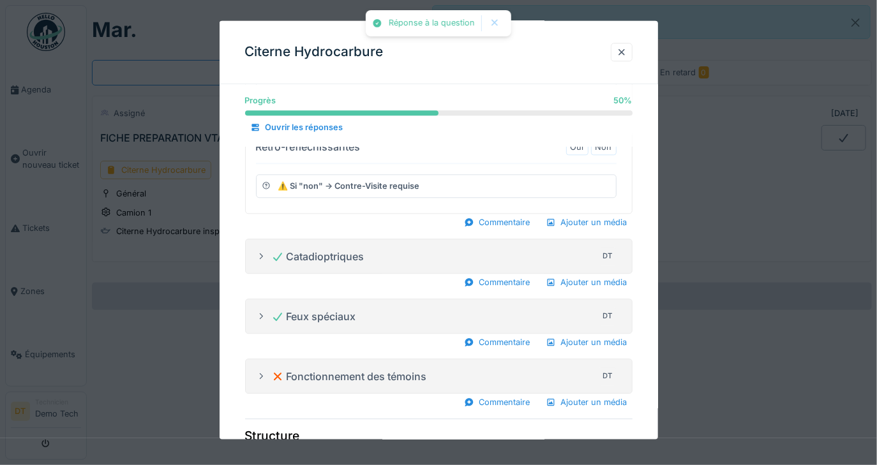
scroll to position [4958, 0]
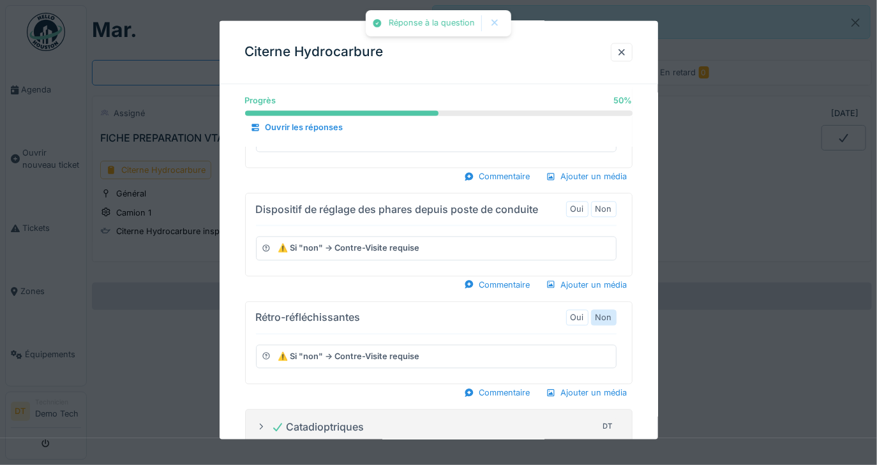
click at [612, 312] on label "Non" at bounding box center [604, 318] width 17 height 12
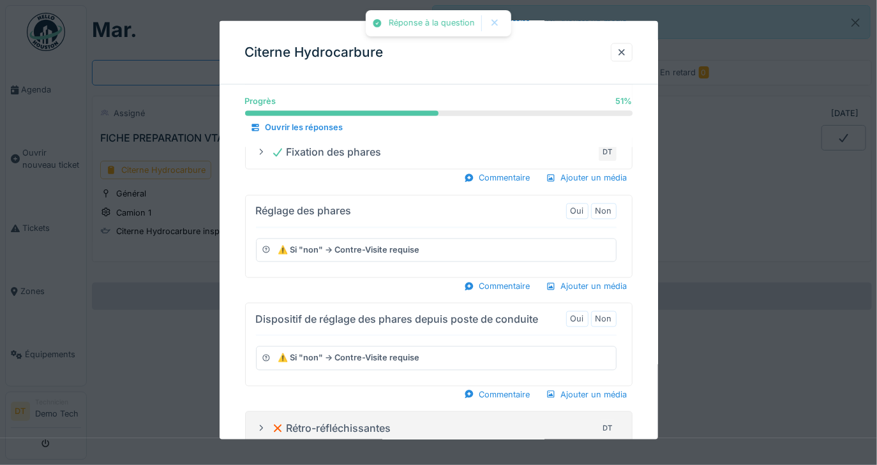
scroll to position [4843, 0]
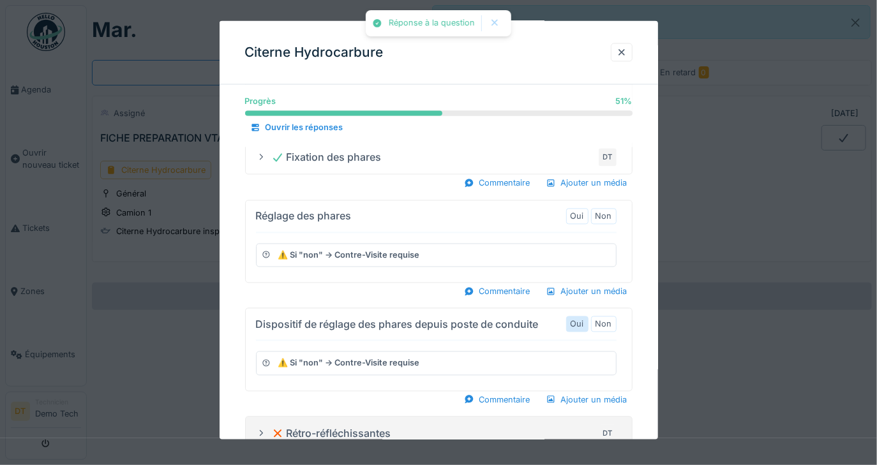
click at [584, 319] on label "Oui" at bounding box center [577, 325] width 13 height 12
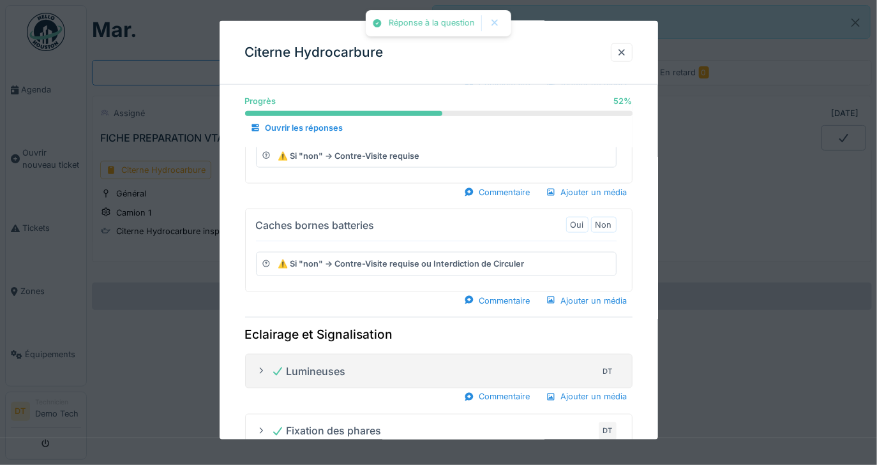
scroll to position [4568, 0]
click at [582, 220] on label "Oui" at bounding box center [577, 226] width 13 height 12
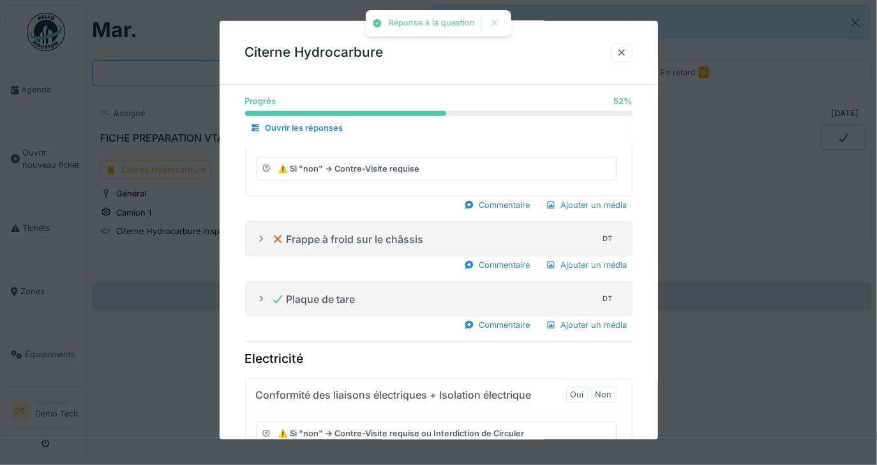
scroll to position [4140, 0]
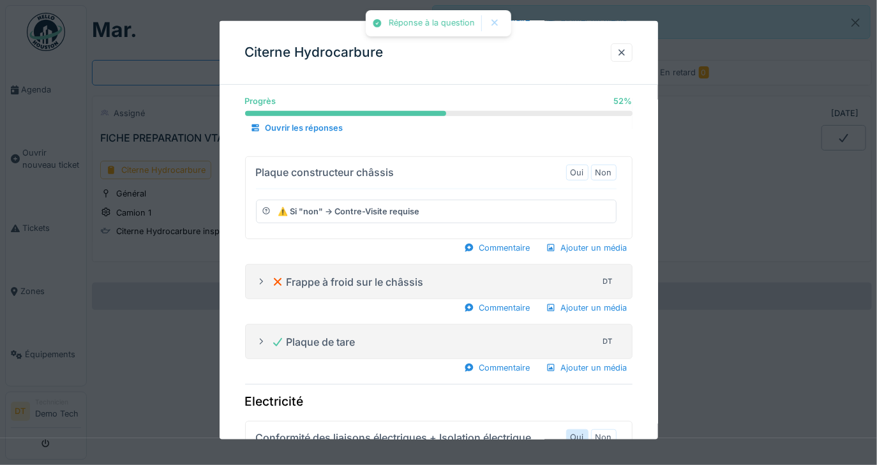
click at [589, 430] on div "Oui" at bounding box center [577, 438] width 22 height 16
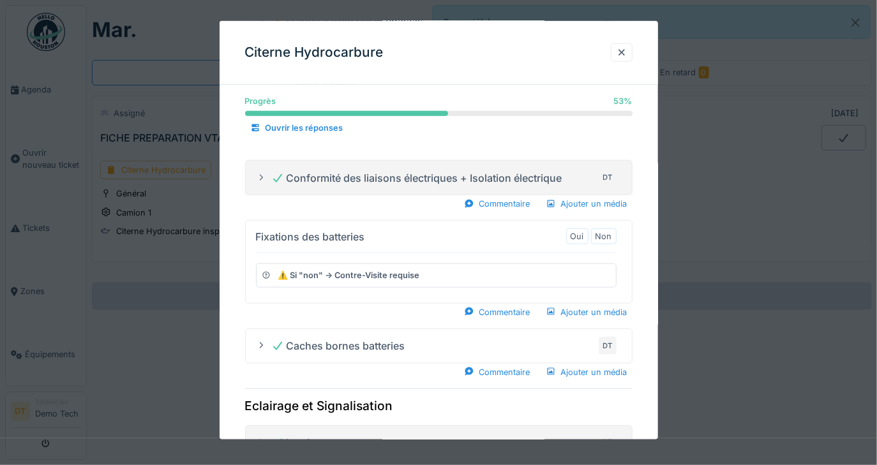
scroll to position [4250, 0]
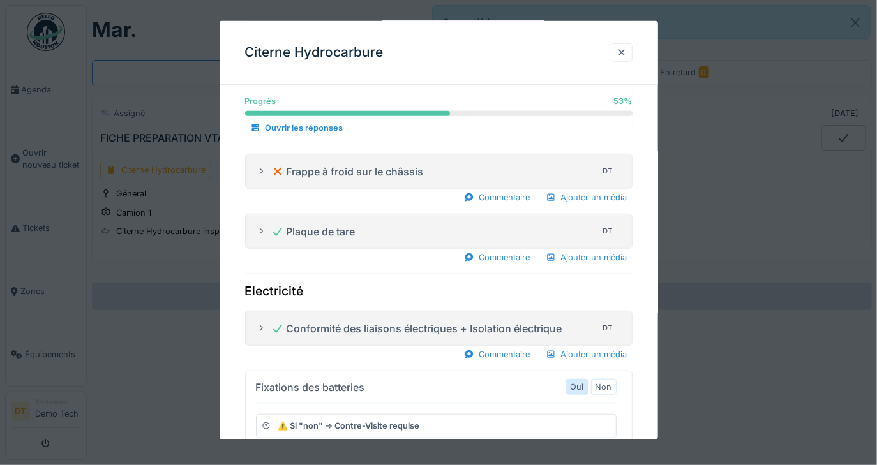
click at [584, 381] on label "Oui" at bounding box center [577, 387] width 13 height 12
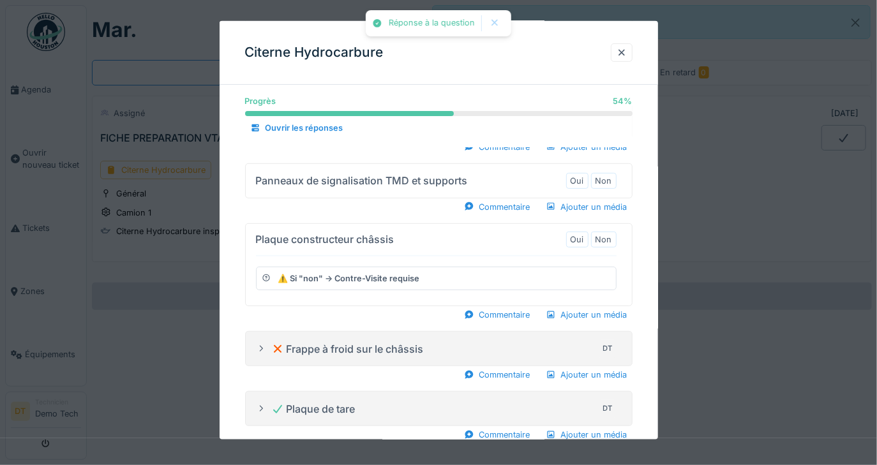
scroll to position [3771, 0]
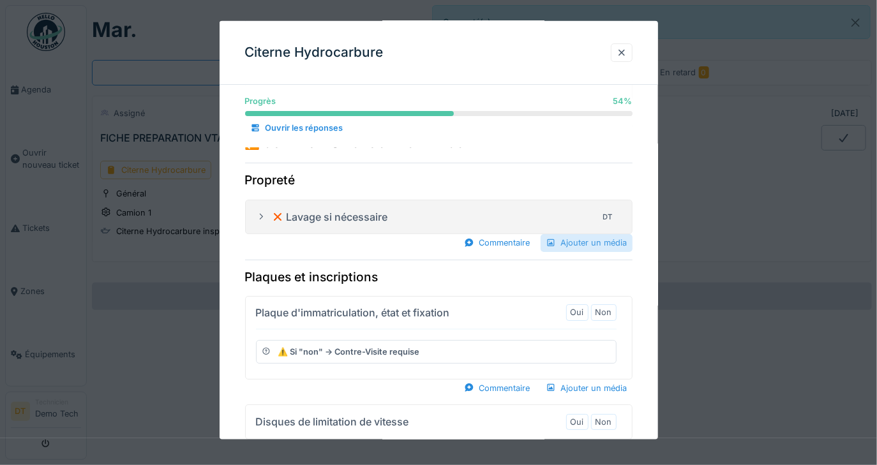
click at [577, 234] on div "Ajouter un média" at bounding box center [587, 242] width 92 height 17
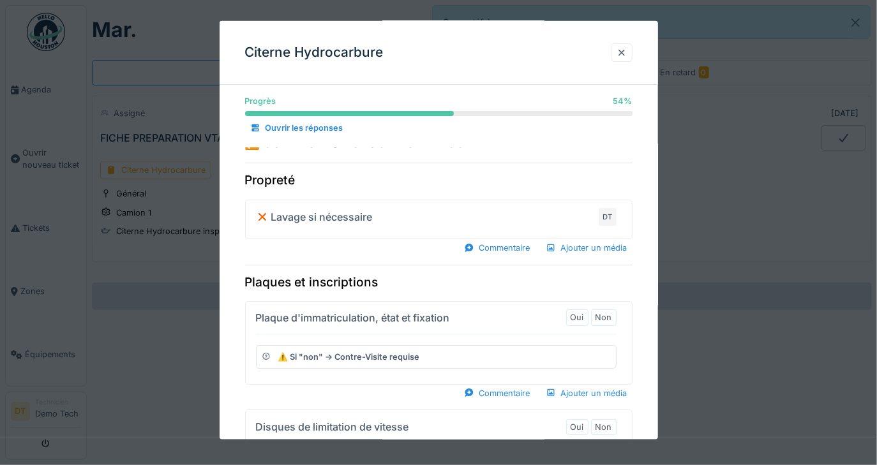
click at [333, 209] on div "Lavage si nécessaire" at bounding box center [314, 216] width 117 height 15
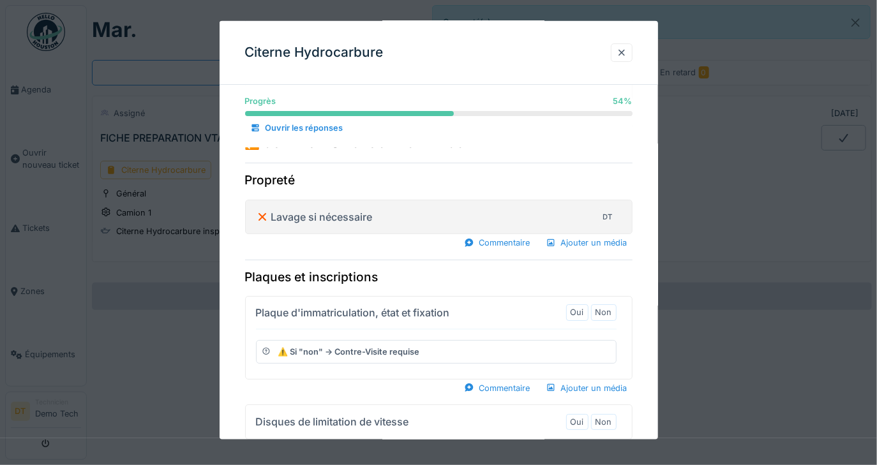
click at [368, 209] on div "Lavage si nécessaire" at bounding box center [314, 216] width 117 height 15
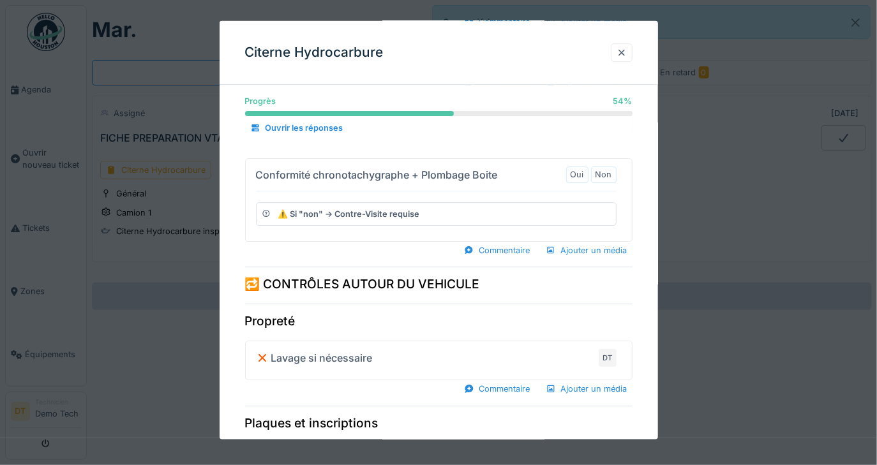
scroll to position [3714, 0]
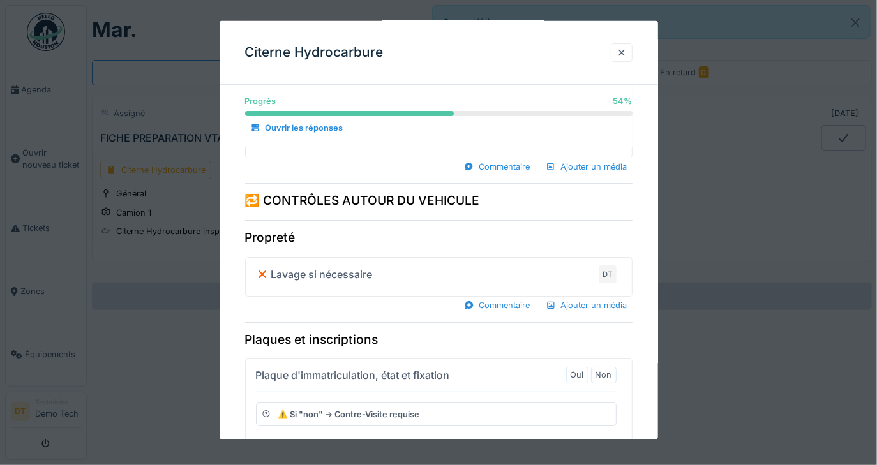
drag, startPoint x: 586, startPoint y: 425, endPoint x: 589, endPoint y: 361, distance: 64.5
click at [584, 369] on label "Oui" at bounding box center [577, 375] width 13 height 12
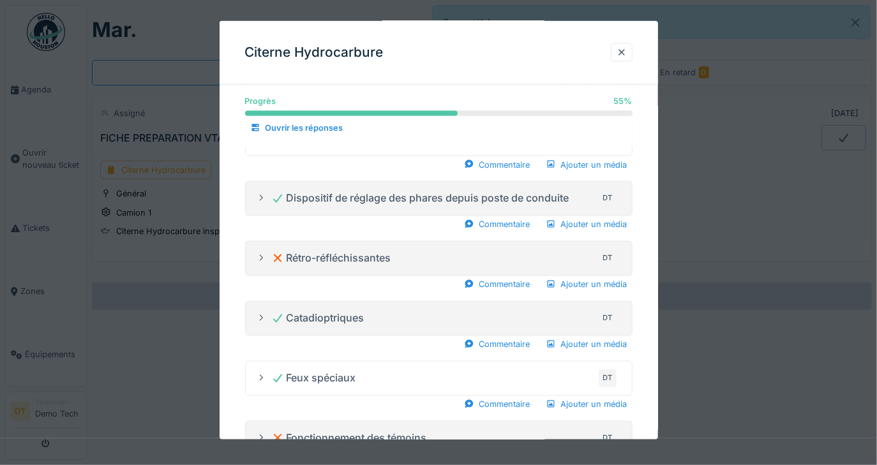
scroll to position [4597, 0]
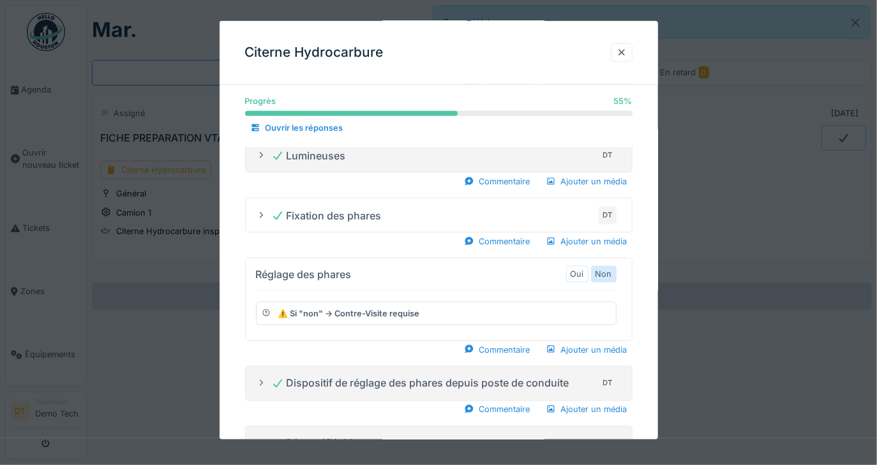
click at [608, 268] on label "Non" at bounding box center [604, 274] width 17 height 12
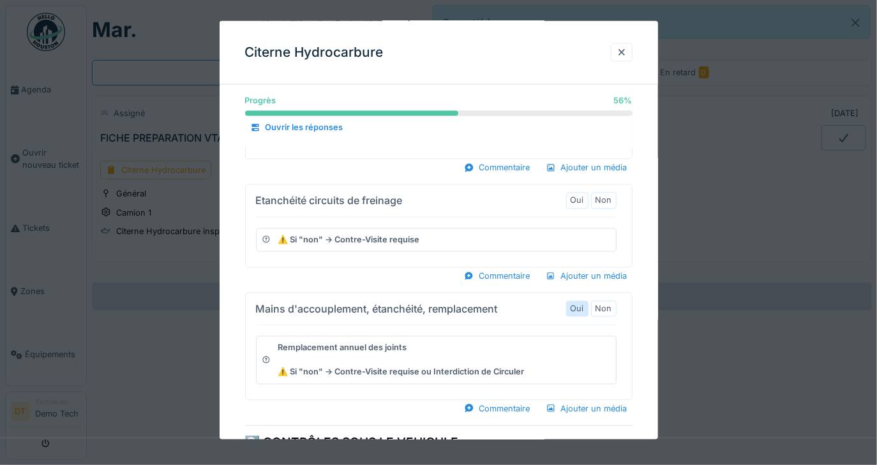
scroll to position [6838, 0]
click at [584, 305] on label "Oui" at bounding box center [577, 311] width 13 height 12
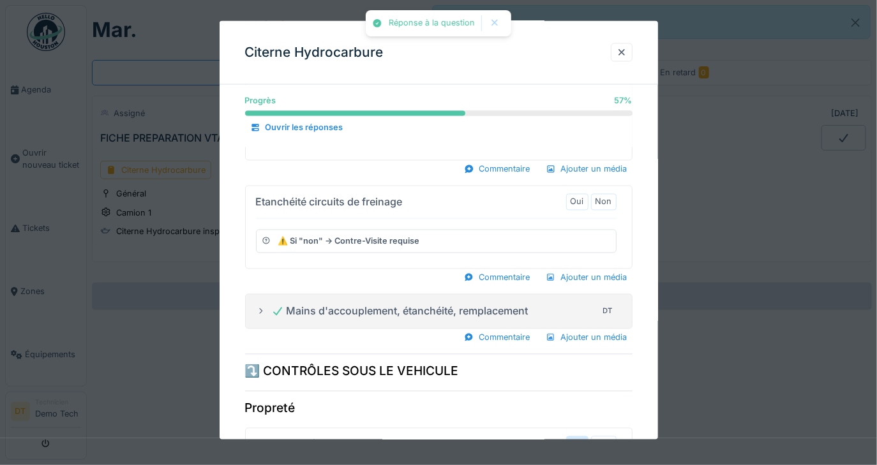
click at [584, 438] on label "Oui" at bounding box center [577, 444] width 13 height 12
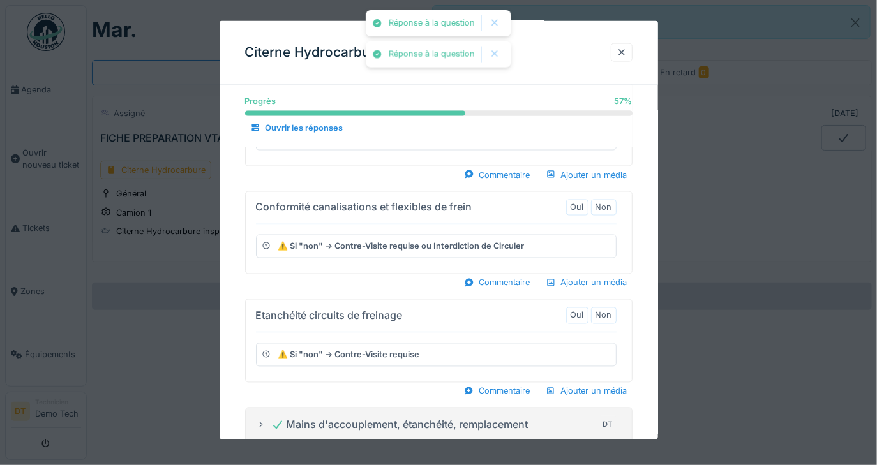
scroll to position [6724, 0]
click at [584, 310] on label "Oui" at bounding box center [577, 316] width 13 height 12
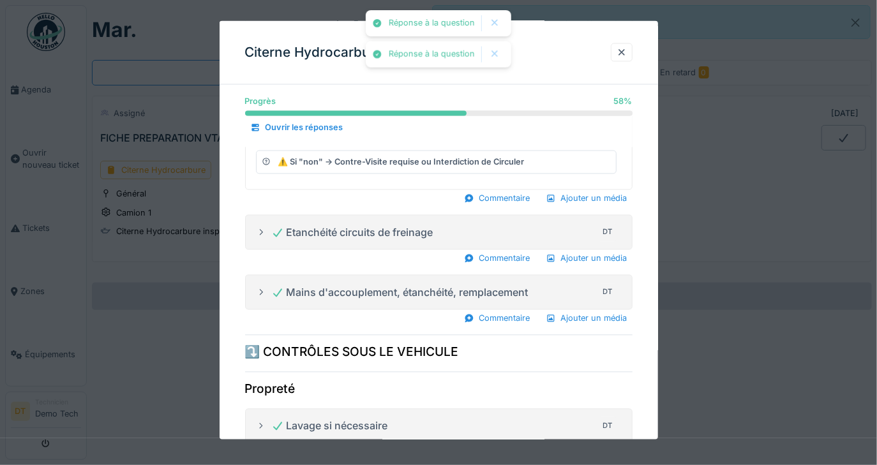
scroll to position [6993, 0]
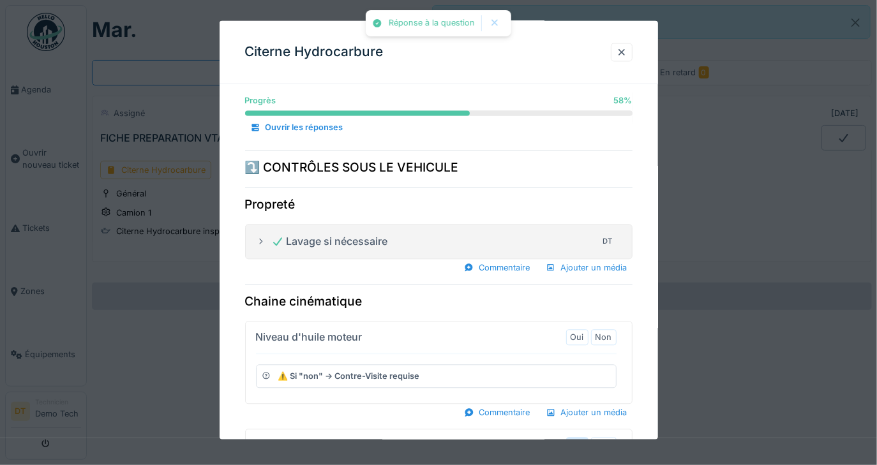
click at [580, 440] on label "Oui" at bounding box center [577, 446] width 13 height 12
click at [583, 332] on label "Oui" at bounding box center [577, 338] width 13 height 12
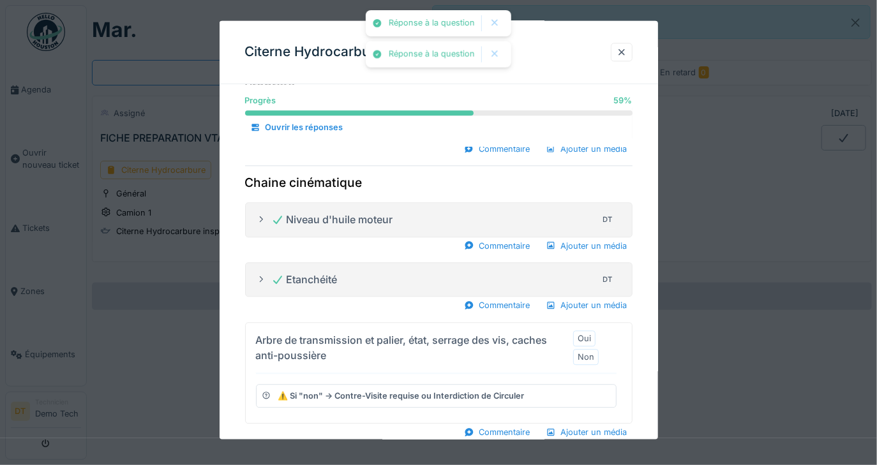
scroll to position [7113, 0]
click at [591, 332] on label "Oui" at bounding box center [584, 338] width 13 height 12
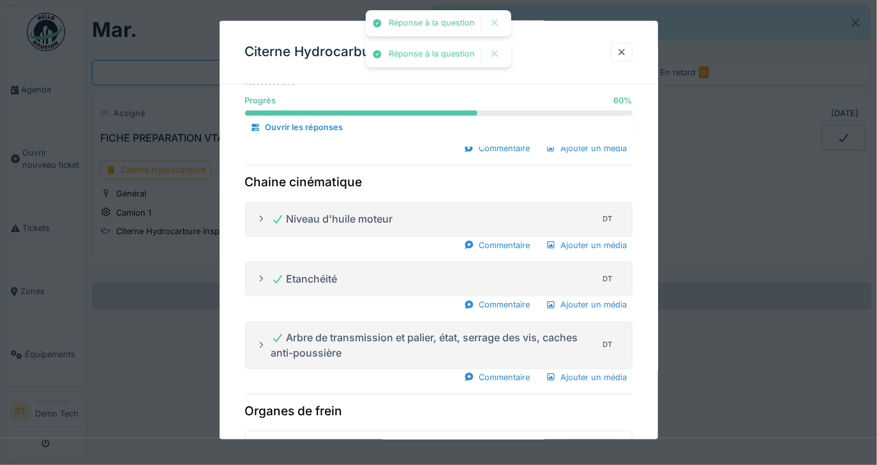
click at [584, 441] on label "Oui" at bounding box center [577, 447] width 13 height 12
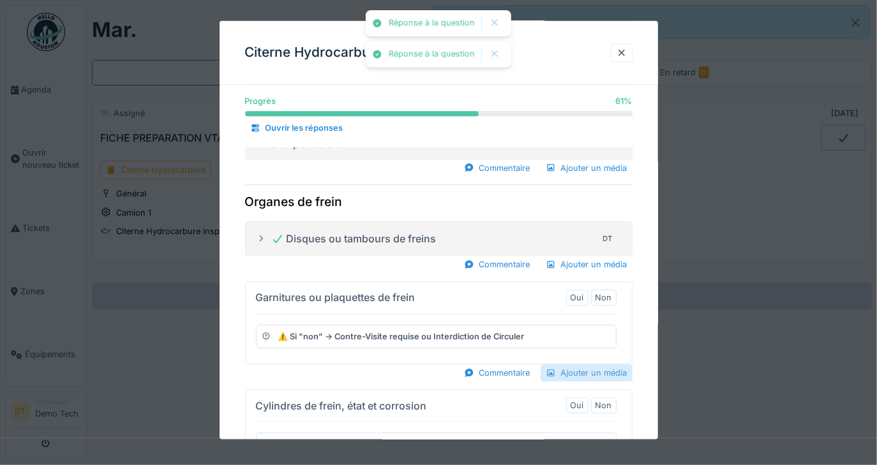
scroll to position [7361, 0]
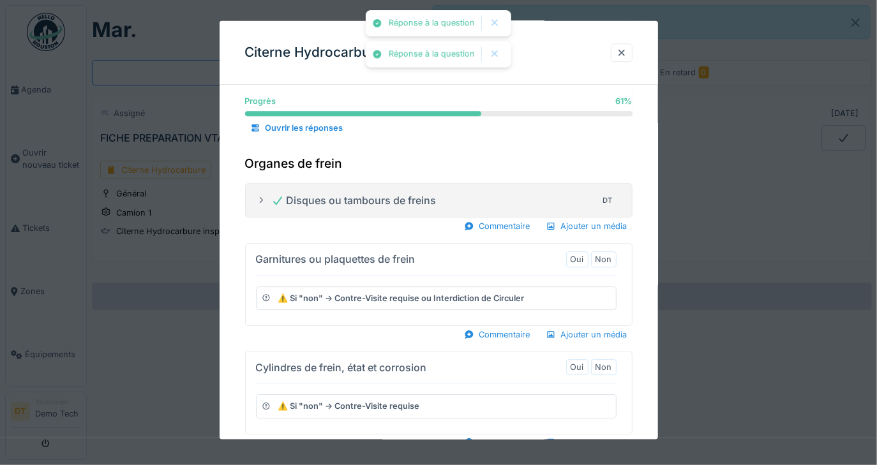
drag, startPoint x: 585, startPoint y: 370, endPoint x: 587, endPoint y: 362, distance: 7.9
click at [610, 361] on label "Non" at bounding box center [604, 367] width 17 height 12
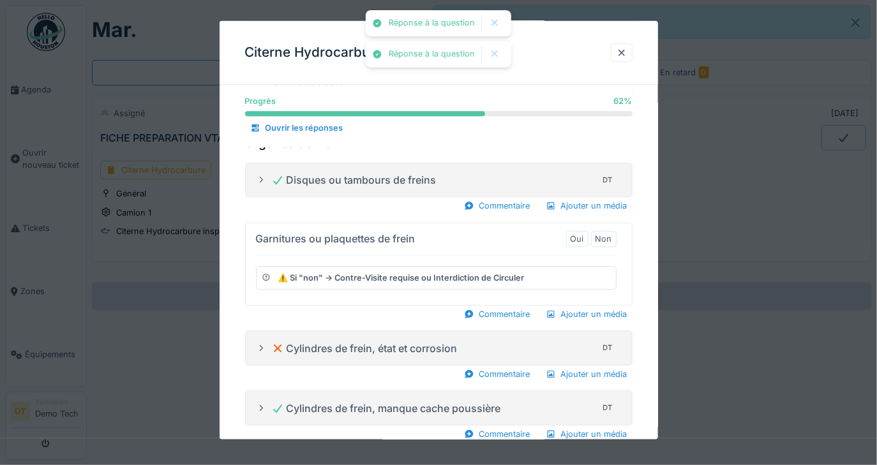
click at [612, 461] on label "Non" at bounding box center [604, 467] width 17 height 12
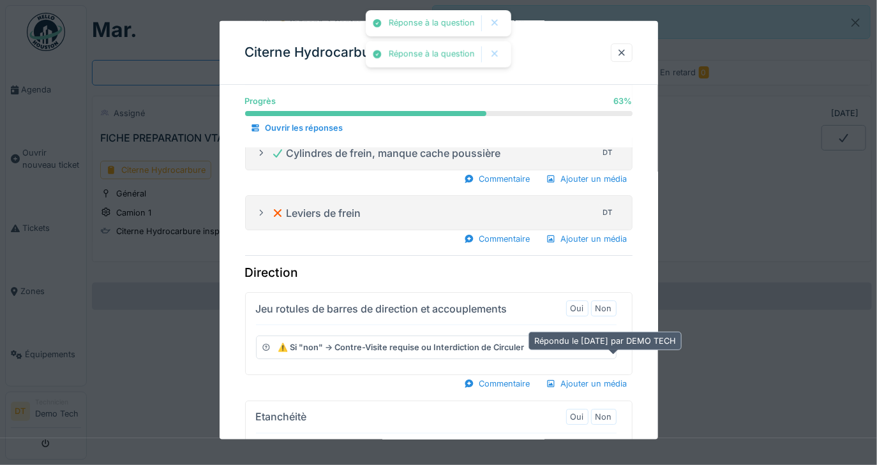
scroll to position [7638, 0]
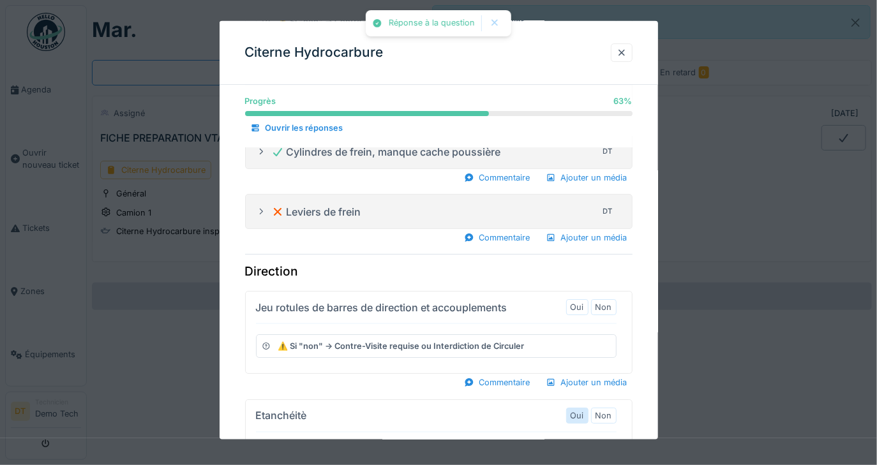
click at [584, 409] on label "Oui" at bounding box center [577, 415] width 13 height 12
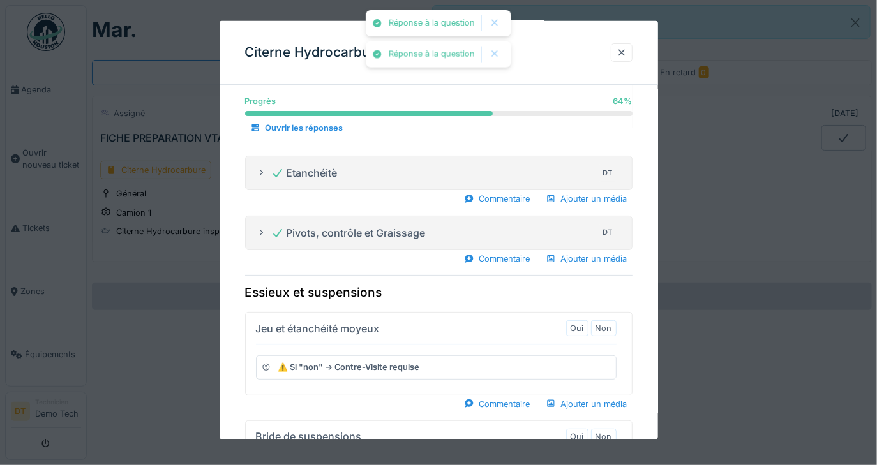
scroll to position [7890, 0]
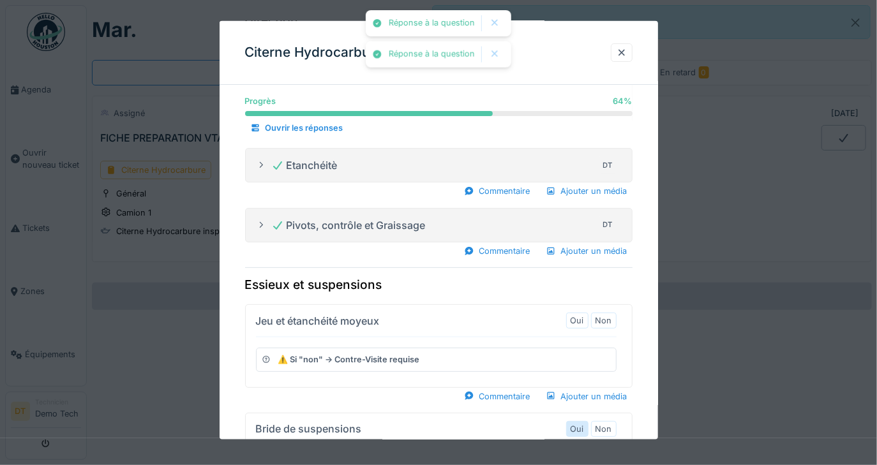
click at [581, 423] on label "Oui" at bounding box center [577, 429] width 13 height 12
drag, startPoint x: 582, startPoint y: 214, endPoint x: 583, endPoint y: 225, distance: 10.9
click at [582, 315] on label "Oui" at bounding box center [577, 321] width 13 height 12
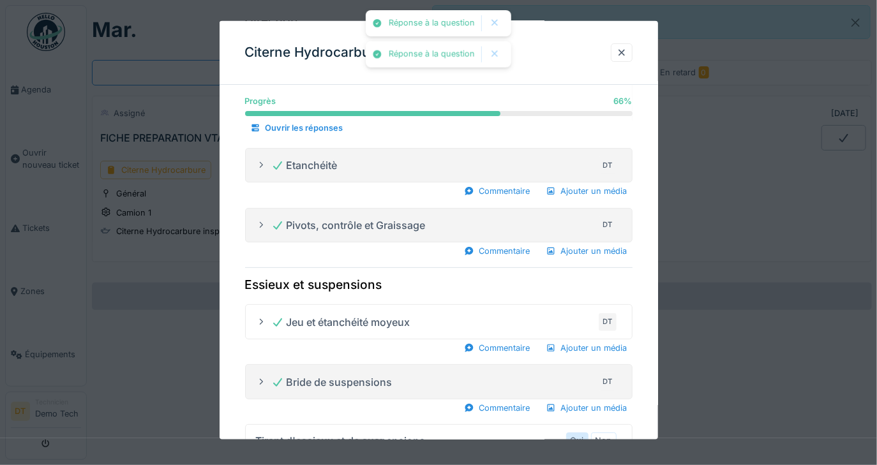
click at [583, 435] on label "Oui" at bounding box center [577, 441] width 13 height 12
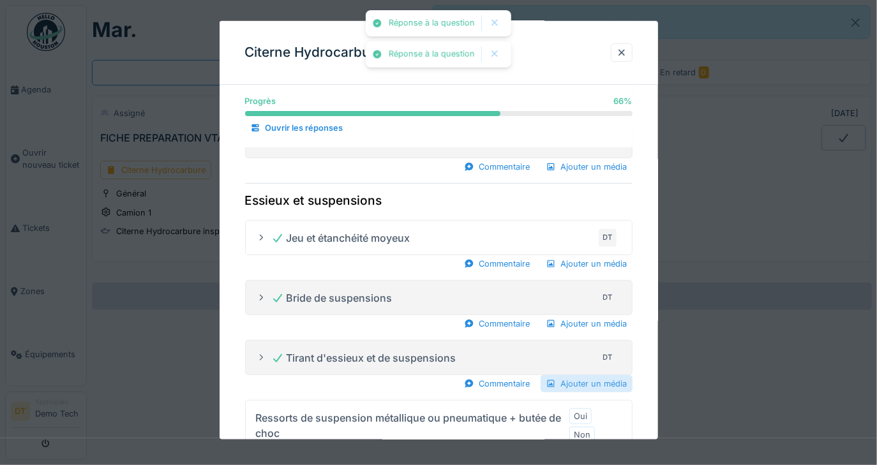
scroll to position [8007, 0]
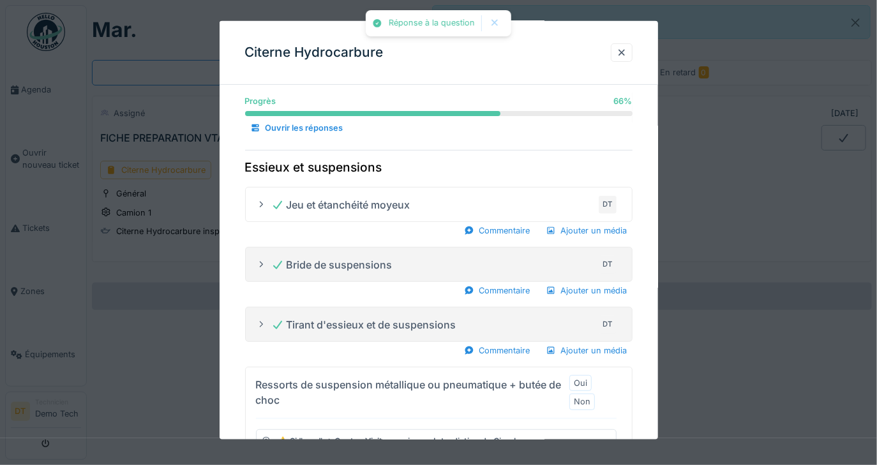
drag, startPoint x: 582, startPoint y: 362, endPoint x: 583, endPoint y: 305, distance: 57.5
click at [578, 367] on div "Ressorts de suspension métallique ou pneumatique + butée de choc Oui Non ⚠️ Si …" at bounding box center [439, 426] width 388 height 119
click at [588, 396] on label "Non" at bounding box center [582, 402] width 17 height 12
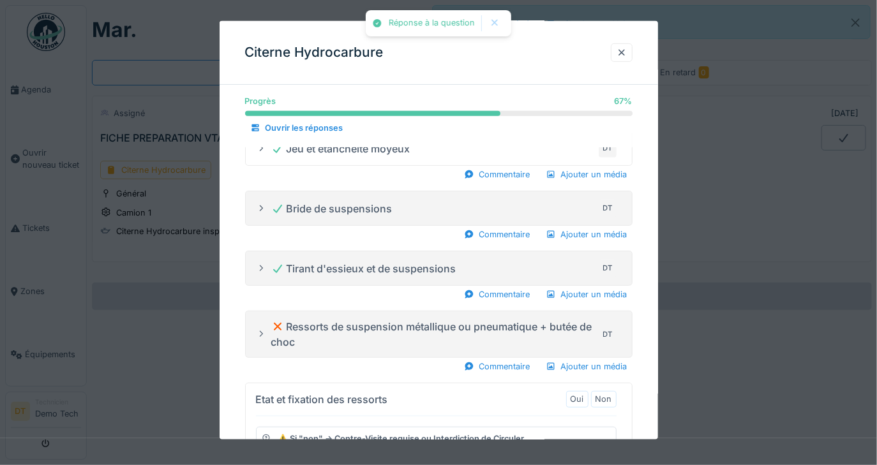
scroll to position [8093, 0]
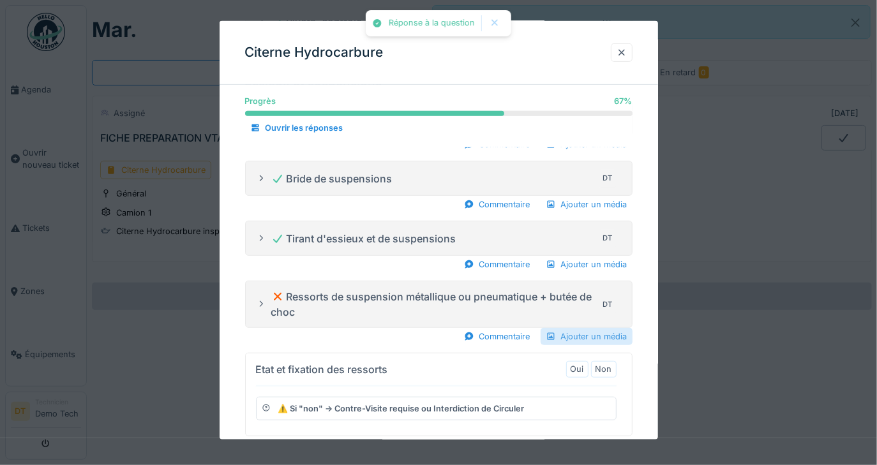
click at [582, 328] on div "Ajouter un média" at bounding box center [587, 336] width 92 height 17
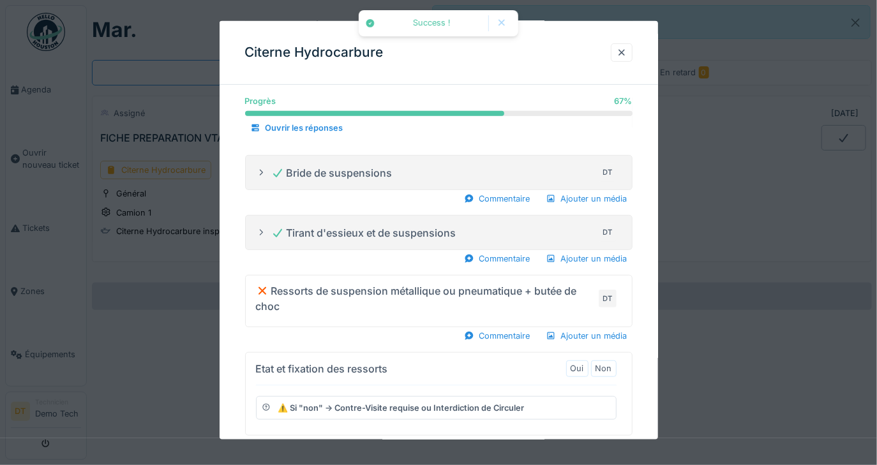
scroll to position [8282, 0]
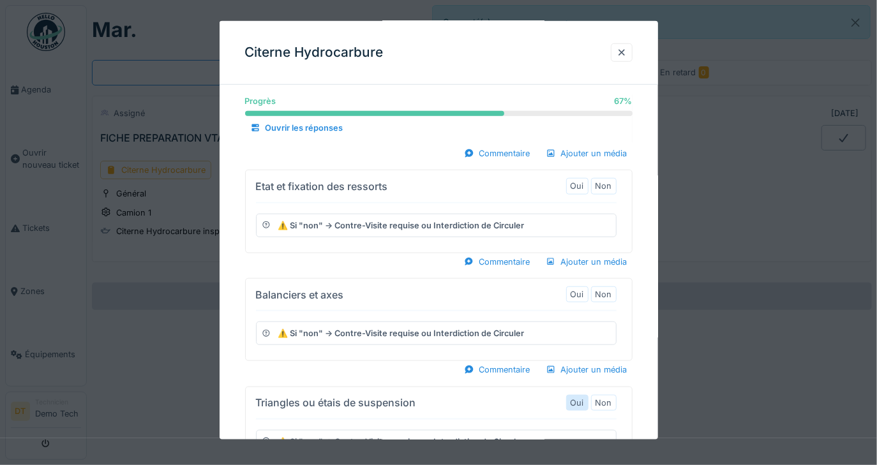
click at [589, 395] on div "Oui" at bounding box center [577, 403] width 22 height 16
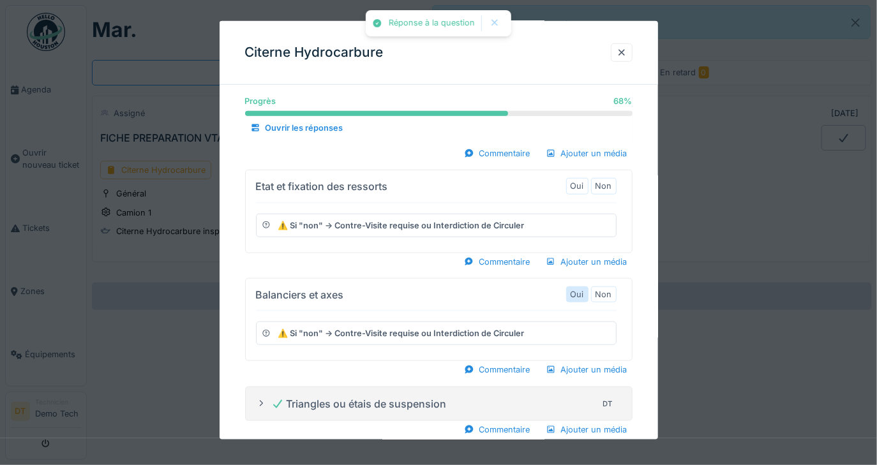
click at [584, 289] on label "Oui" at bounding box center [577, 295] width 13 height 12
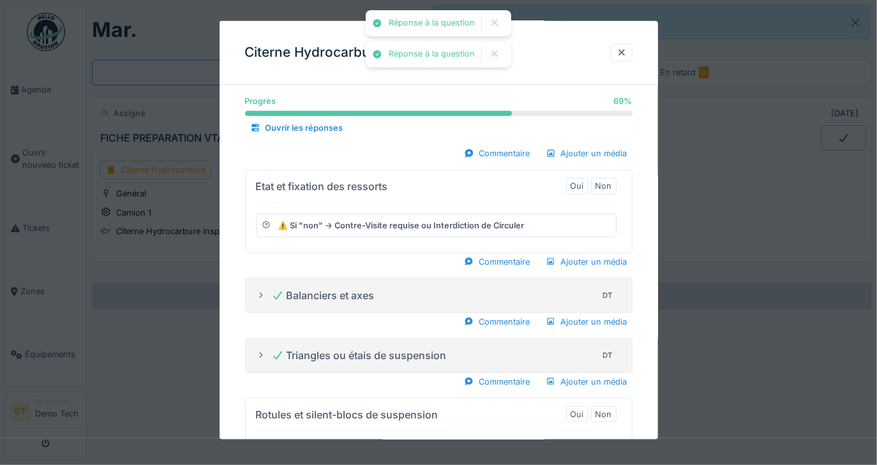
click at [584, 409] on label "Oui" at bounding box center [577, 415] width 13 height 12
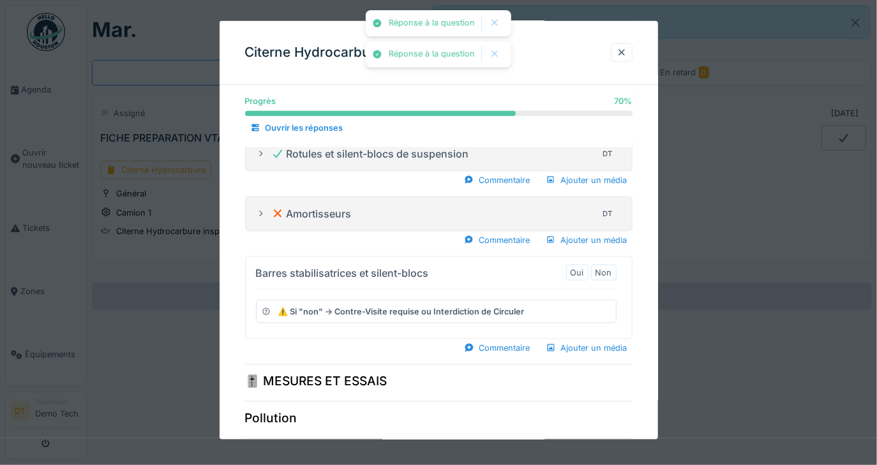
click at [584, 449] on label "Oui" at bounding box center [577, 455] width 13 height 12
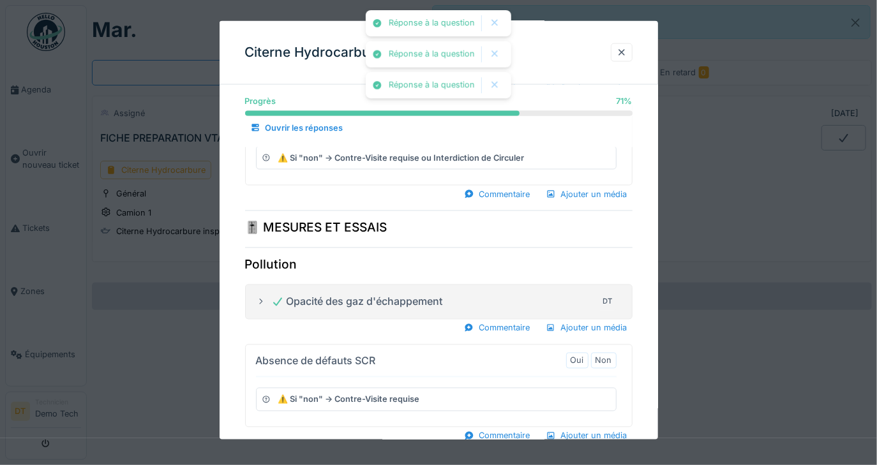
scroll to position [8917, 0]
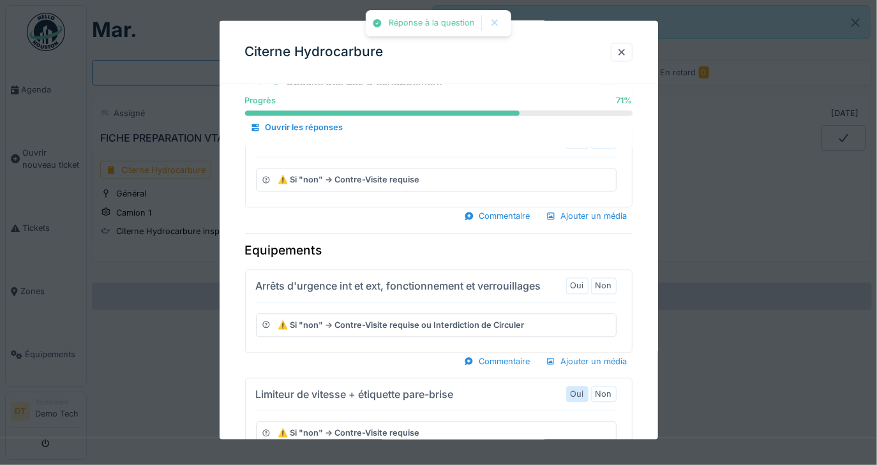
click at [582, 389] on label "Oui" at bounding box center [577, 395] width 13 height 12
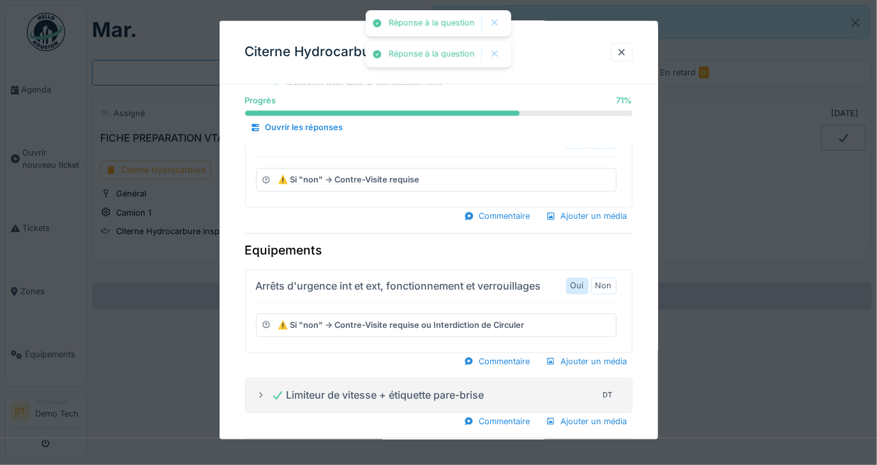
click at [584, 280] on label "Oui" at bounding box center [577, 286] width 13 height 12
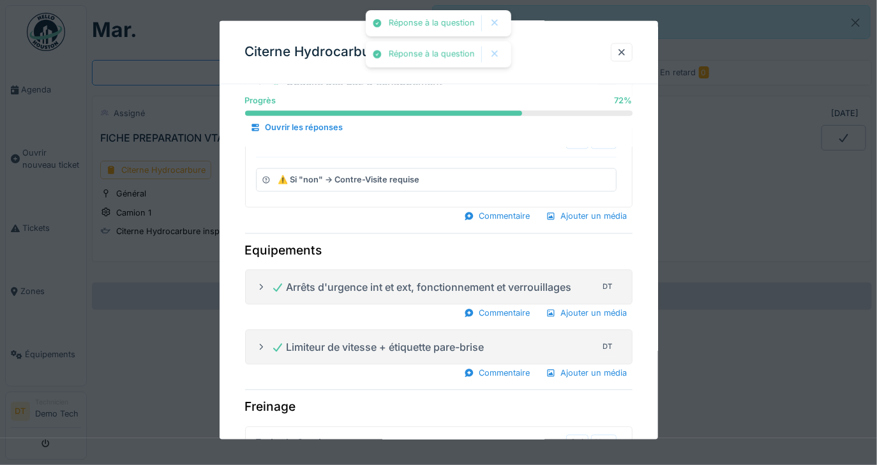
click at [582, 433] on div "Frein de Service Oui Non ⚠️ Si "non" -> Contre-Visite requise ou Interdiction d…" at bounding box center [436, 469] width 361 height 72
click at [583, 437] on label "Oui" at bounding box center [577, 443] width 13 height 12
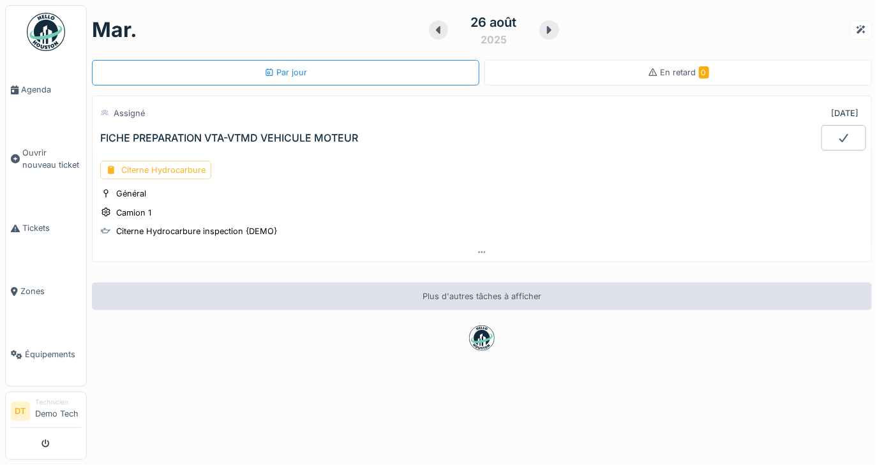
click at [161, 169] on div "Citerne Hydrocarbure" at bounding box center [155, 170] width 111 height 19
